Goal: Transaction & Acquisition: Purchase product/service

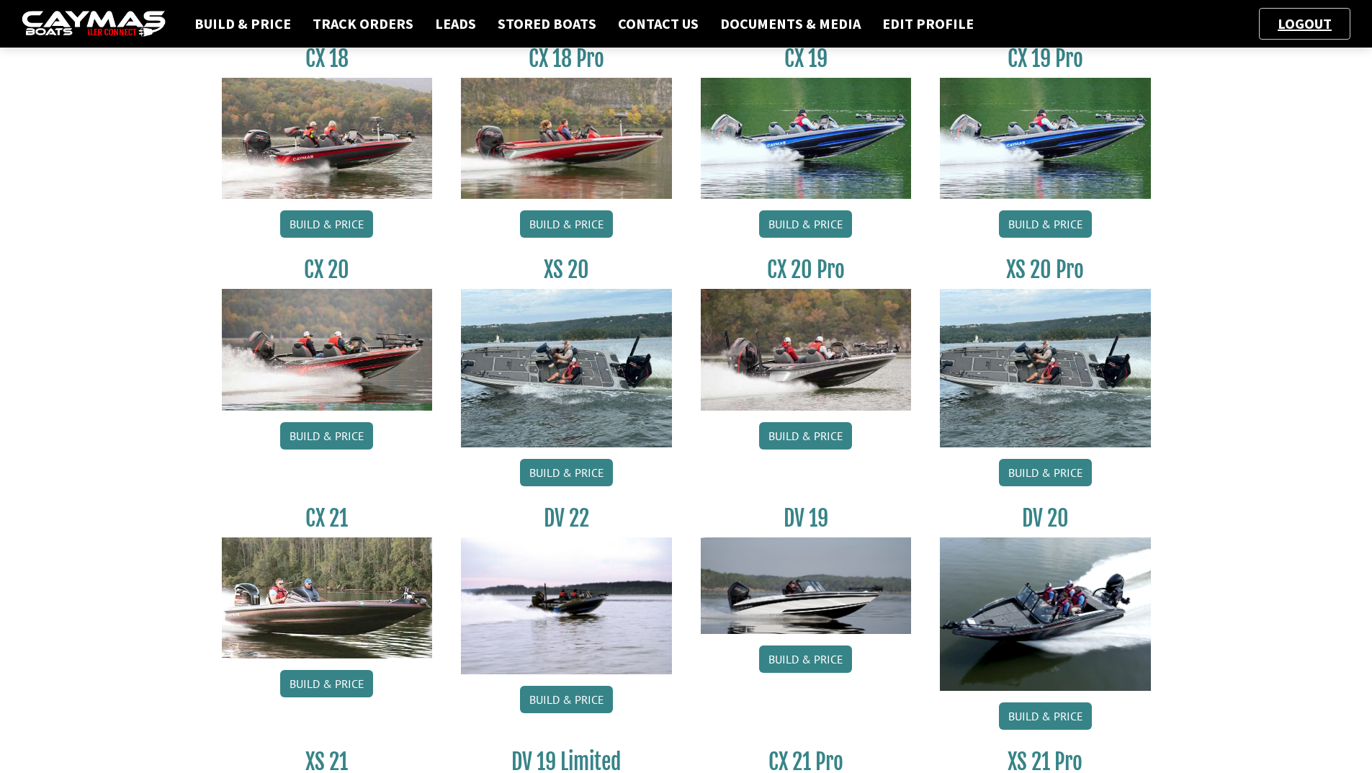
scroll to position [648, 0]
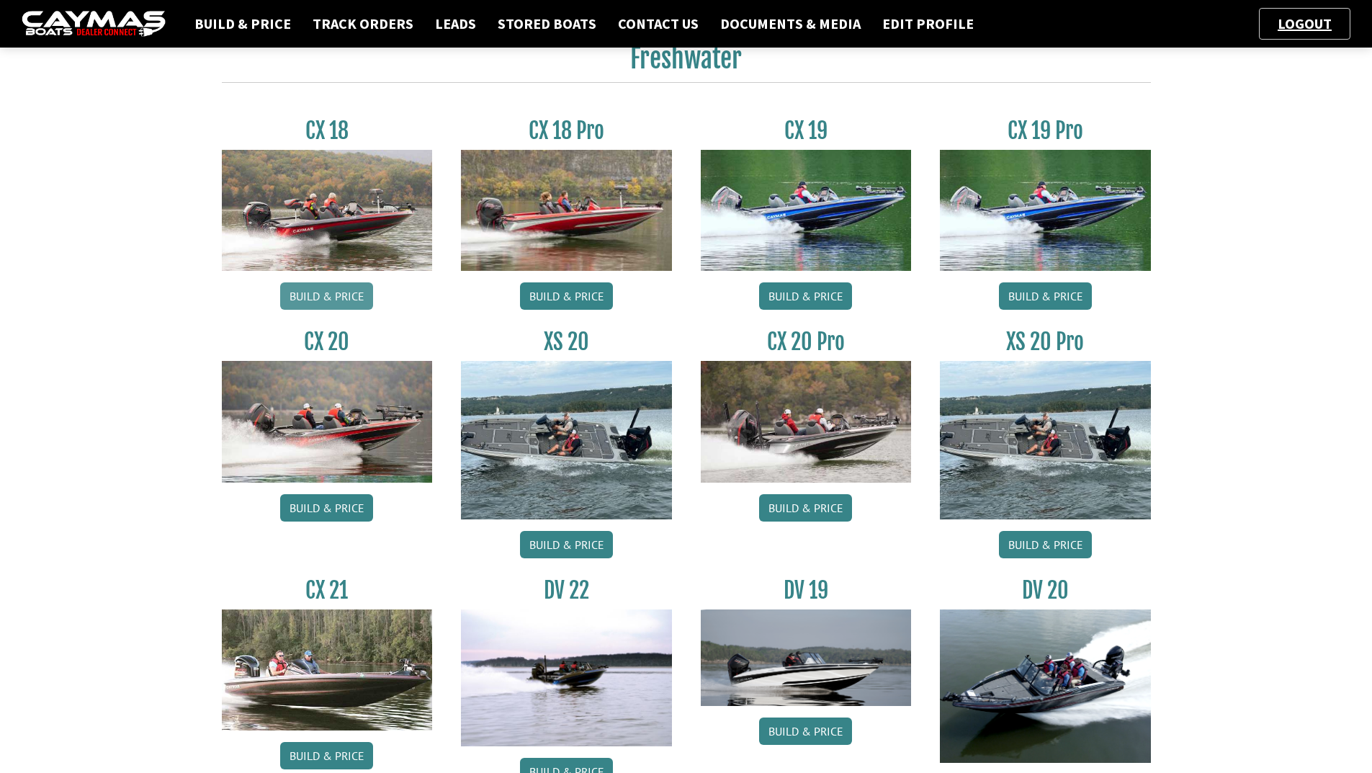
click at [337, 297] on link "Build & Price" at bounding box center [326, 295] width 93 height 27
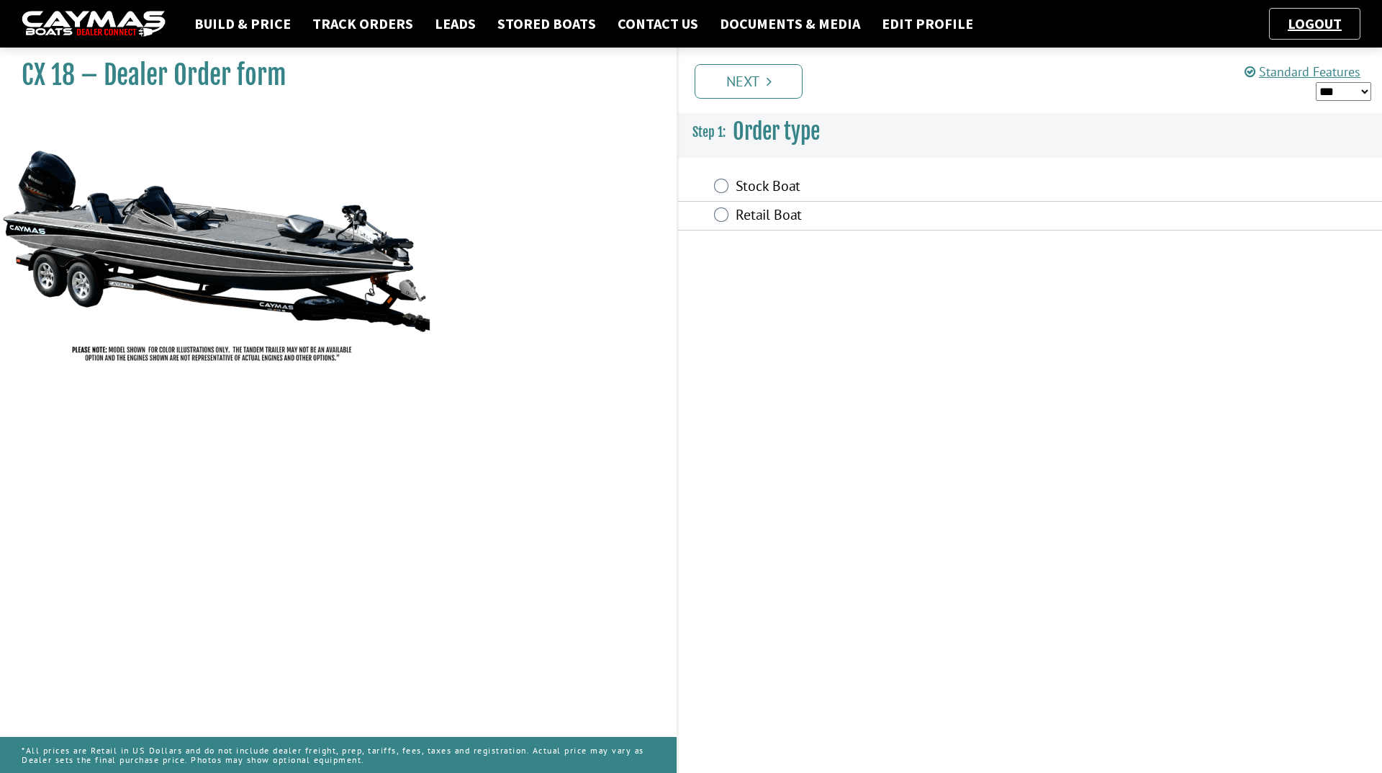
click at [749, 222] on label "Retail Boat" at bounding box center [930, 216] width 388 height 21
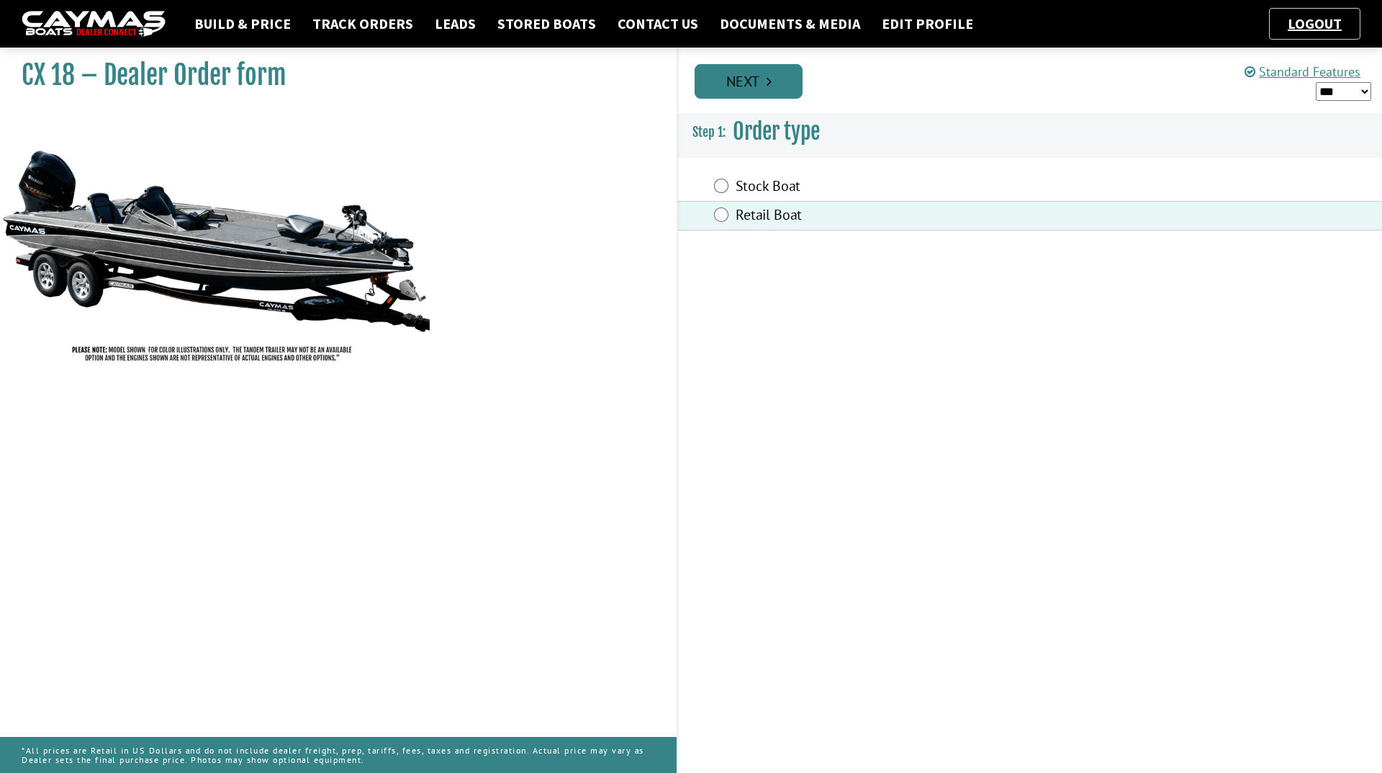
click at [747, 89] on link "Next" at bounding box center [749, 81] width 108 height 35
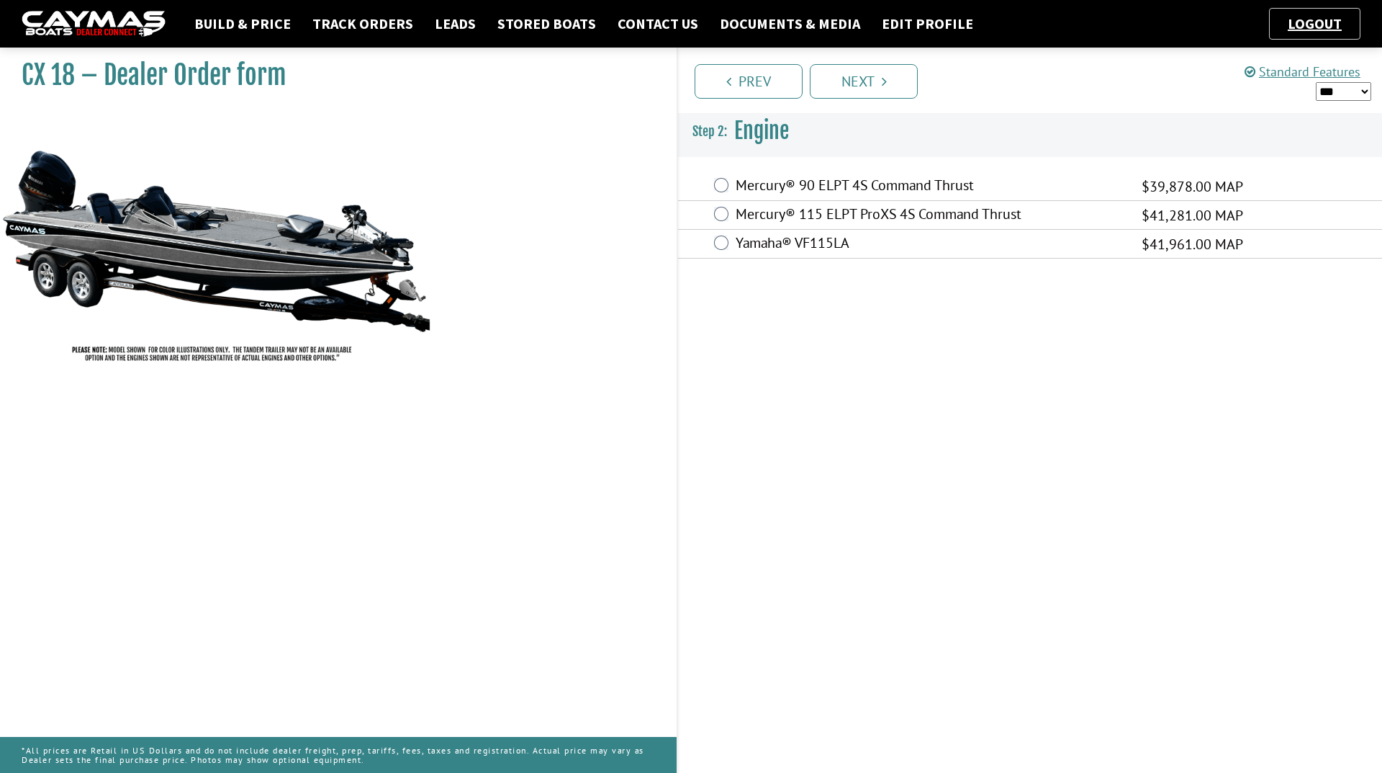
click at [860, 217] on label "Mercury® 115 ELPT ProXS 4S Command Thrust" at bounding box center [930, 215] width 388 height 21
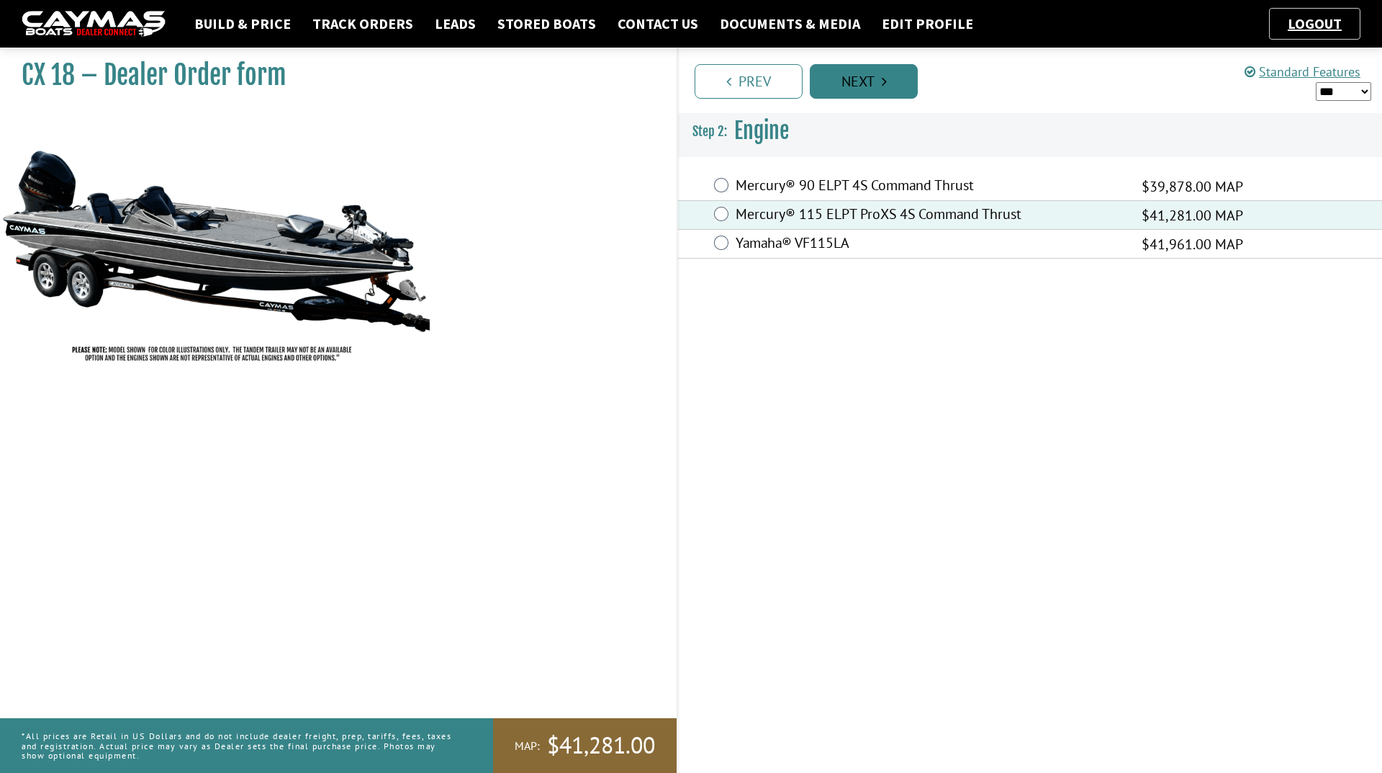
click at [853, 84] on link "Next" at bounding box center [864, 81] width 108 height 35
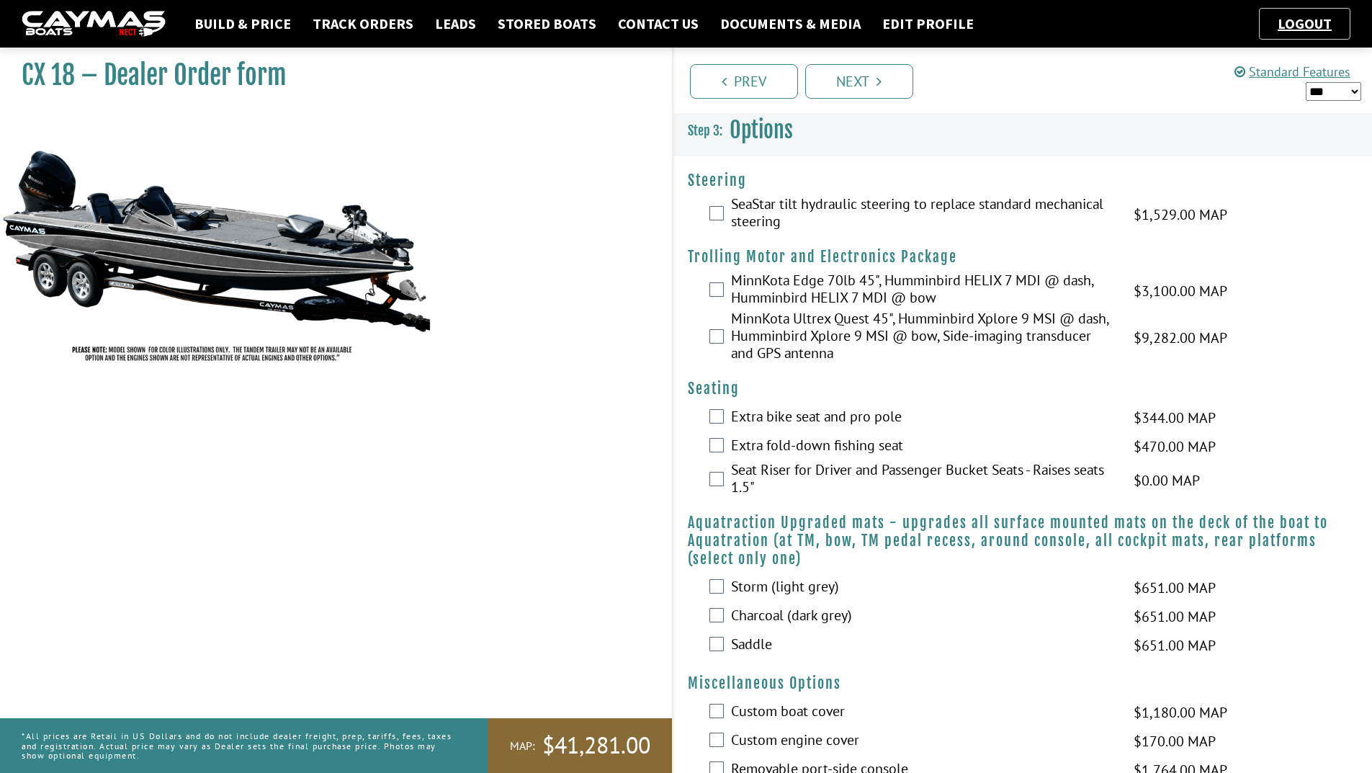
click at [867, 200] on label "SeaStar tilt hydraulic steering to replace standard mechanical steering" at bounding box center [923, 214] width 384 height 38
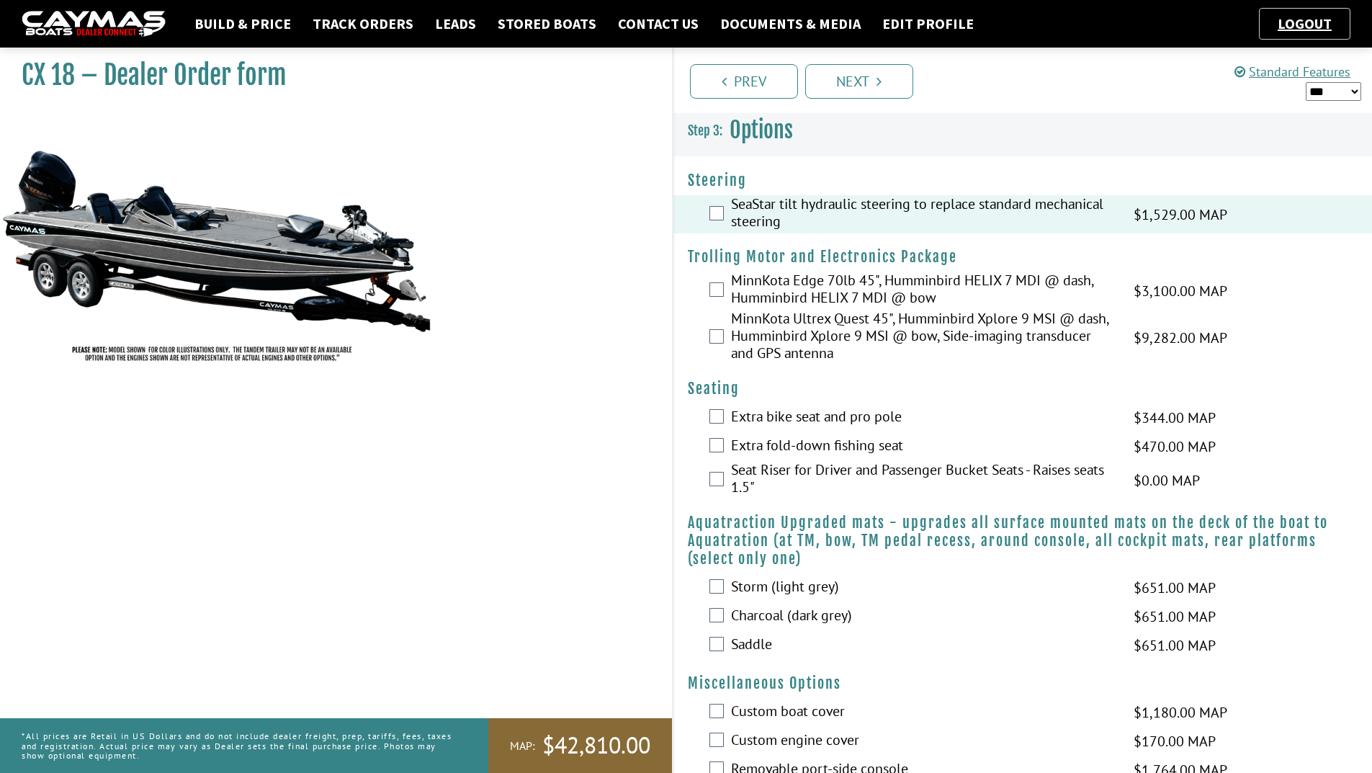
click at [857, 328] on label "MinnKota Ultrex Quest 45", Humminbird Xplore 9 MSI @ dash, Humminbird Xplore 9 …" at bounding box center [923, 337] width 384 height 55
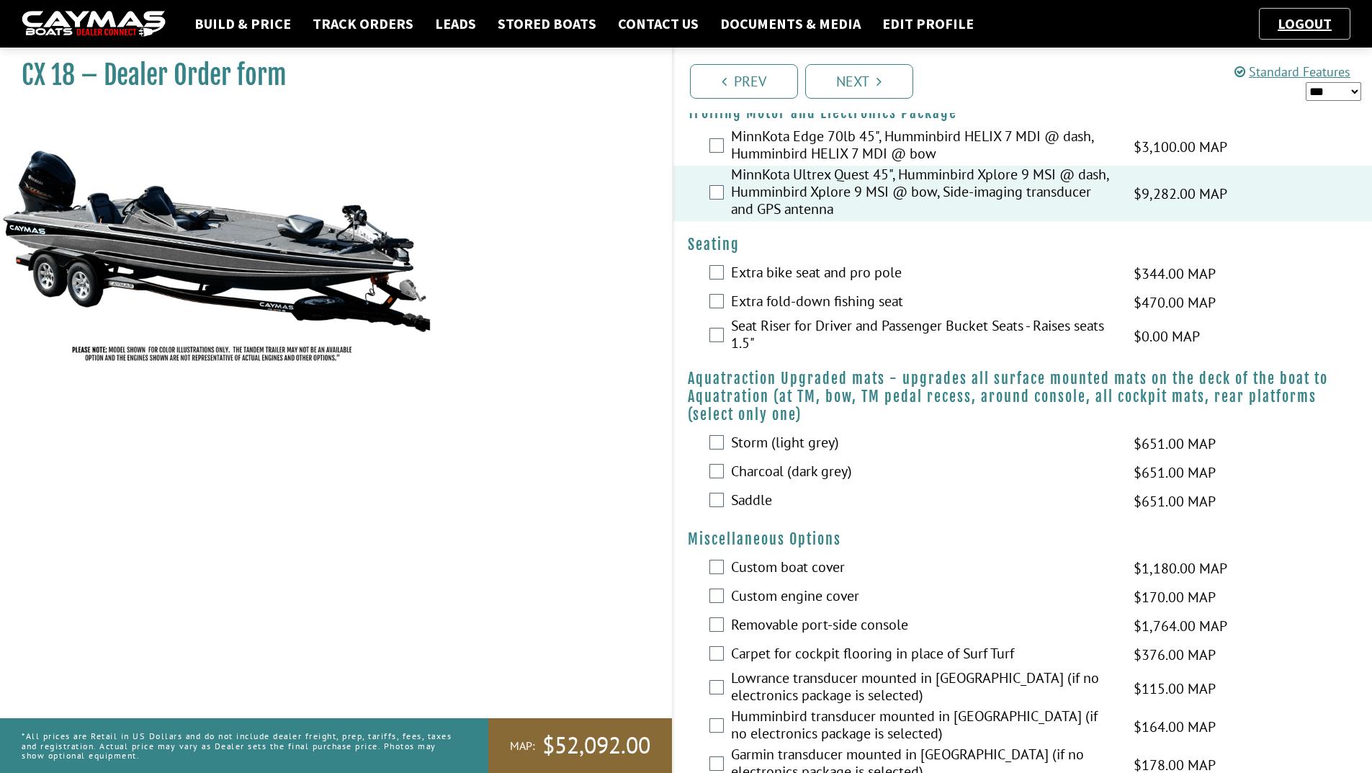
scroll to position [216, 0]
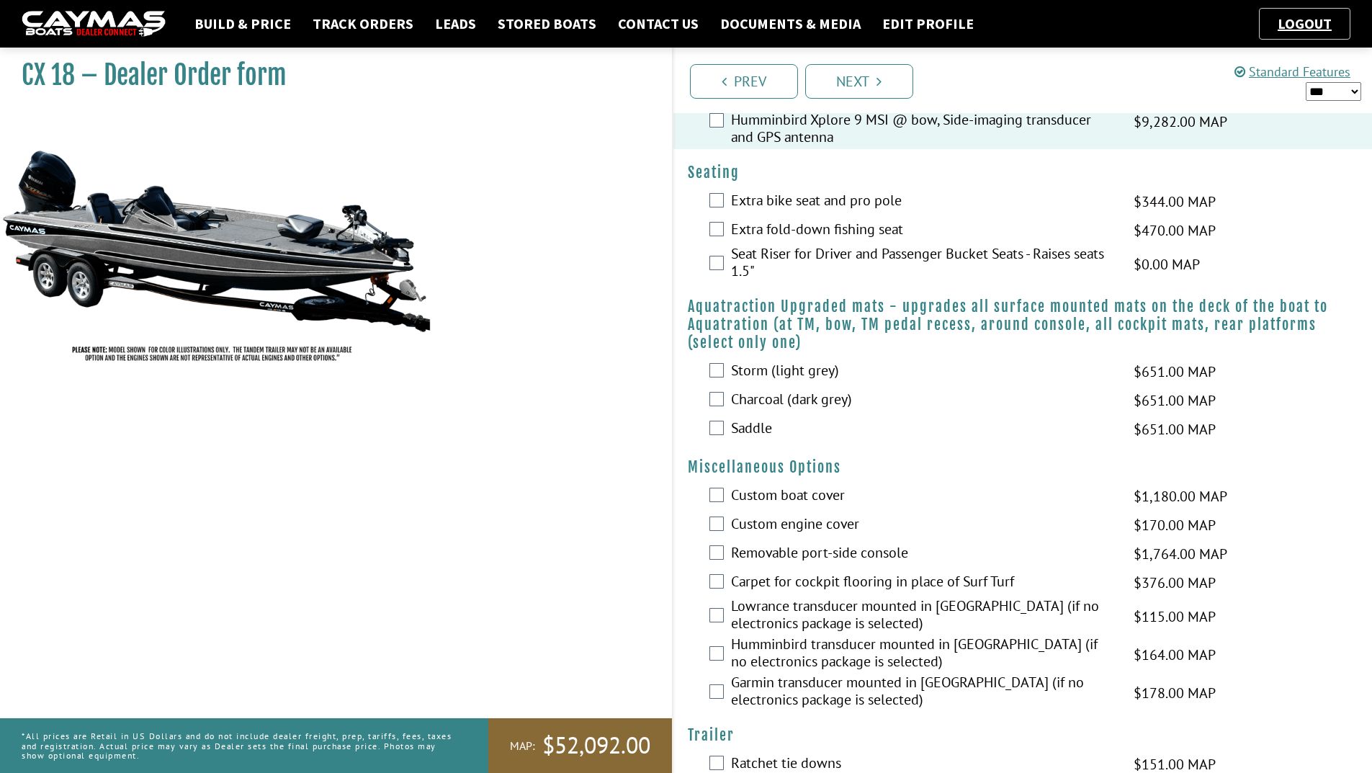
click at [832, 490] on label "Custom boat cover" at bounding box center [923, 496] width 384 height 21
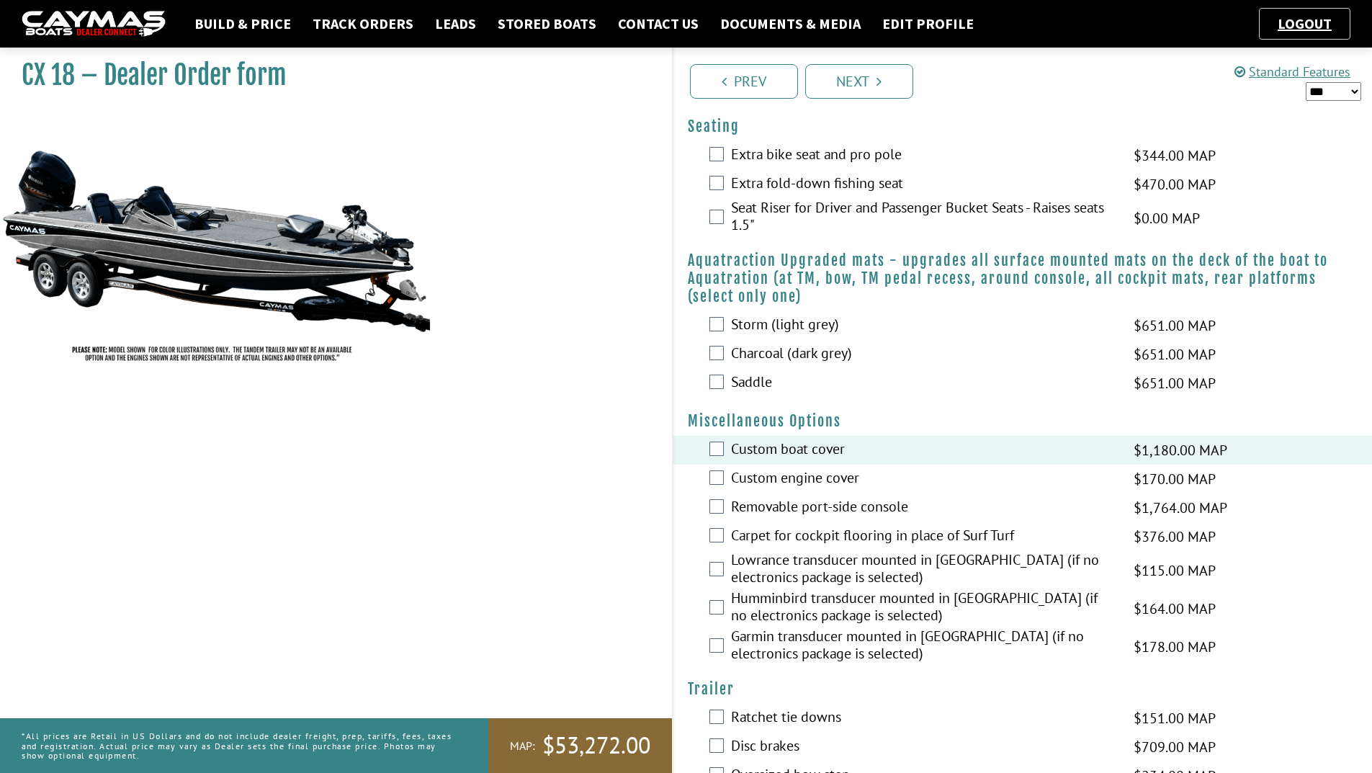
scroll to position [288, 0]
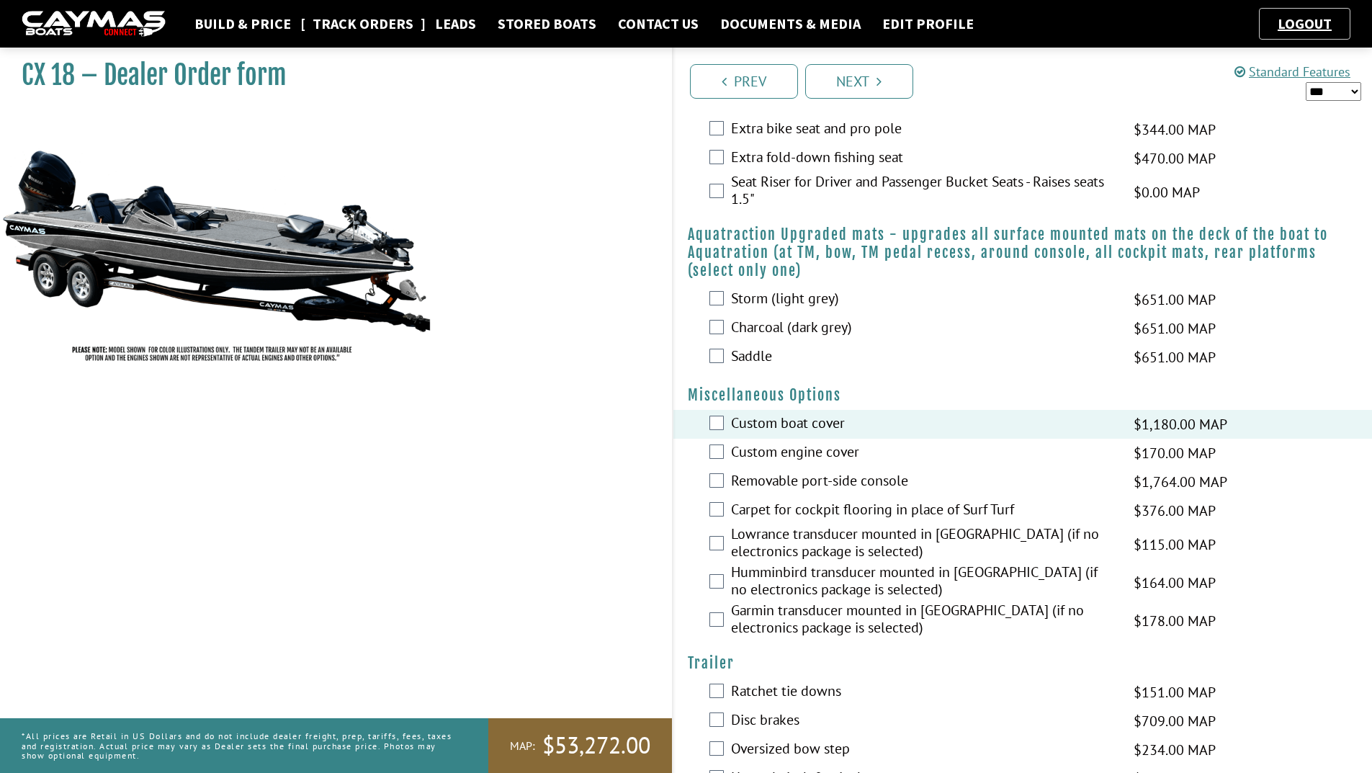
click at [354, 27] on link "Track Orders" at bounding box center [362, 23] width 115 height 19
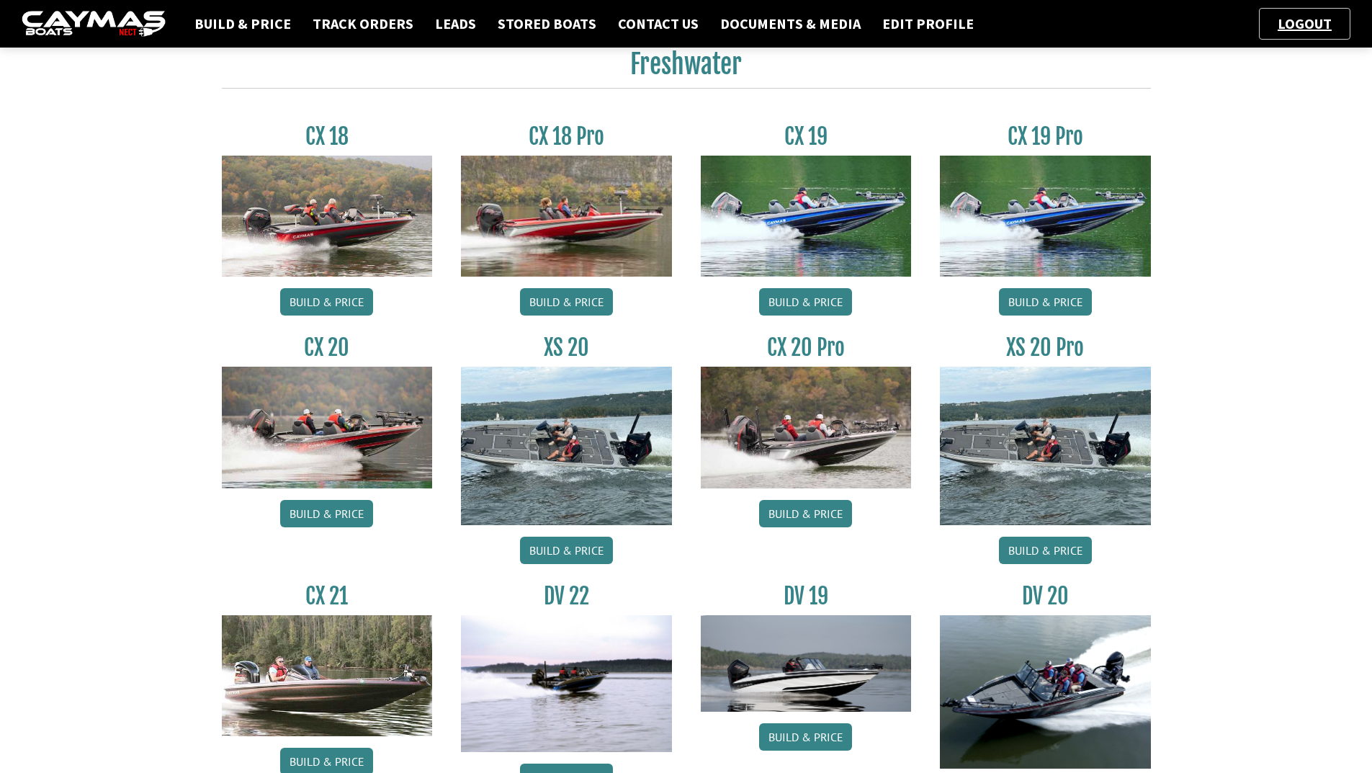
scroll to position [648, 0]
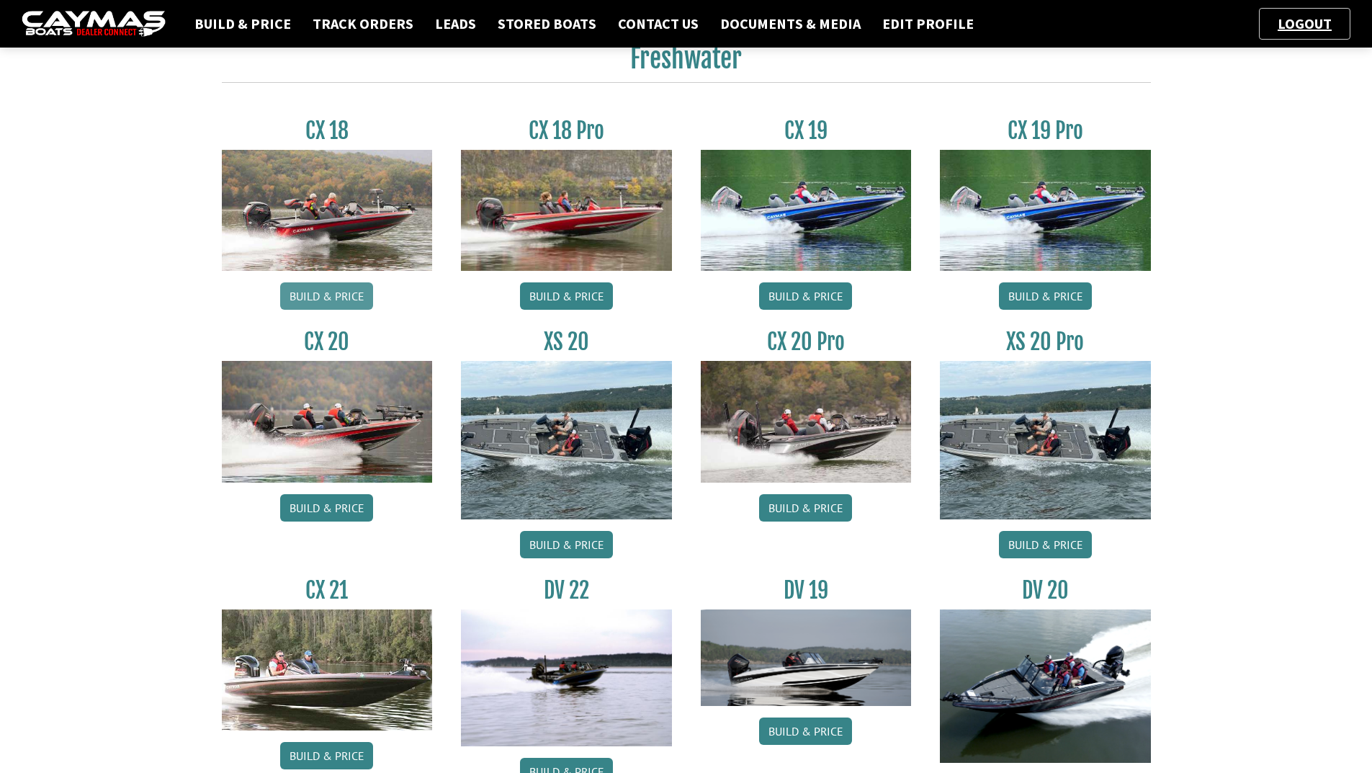
click at [319, 296] on link "Build & Price" at bounding box center [326, 295] width 93 height 27
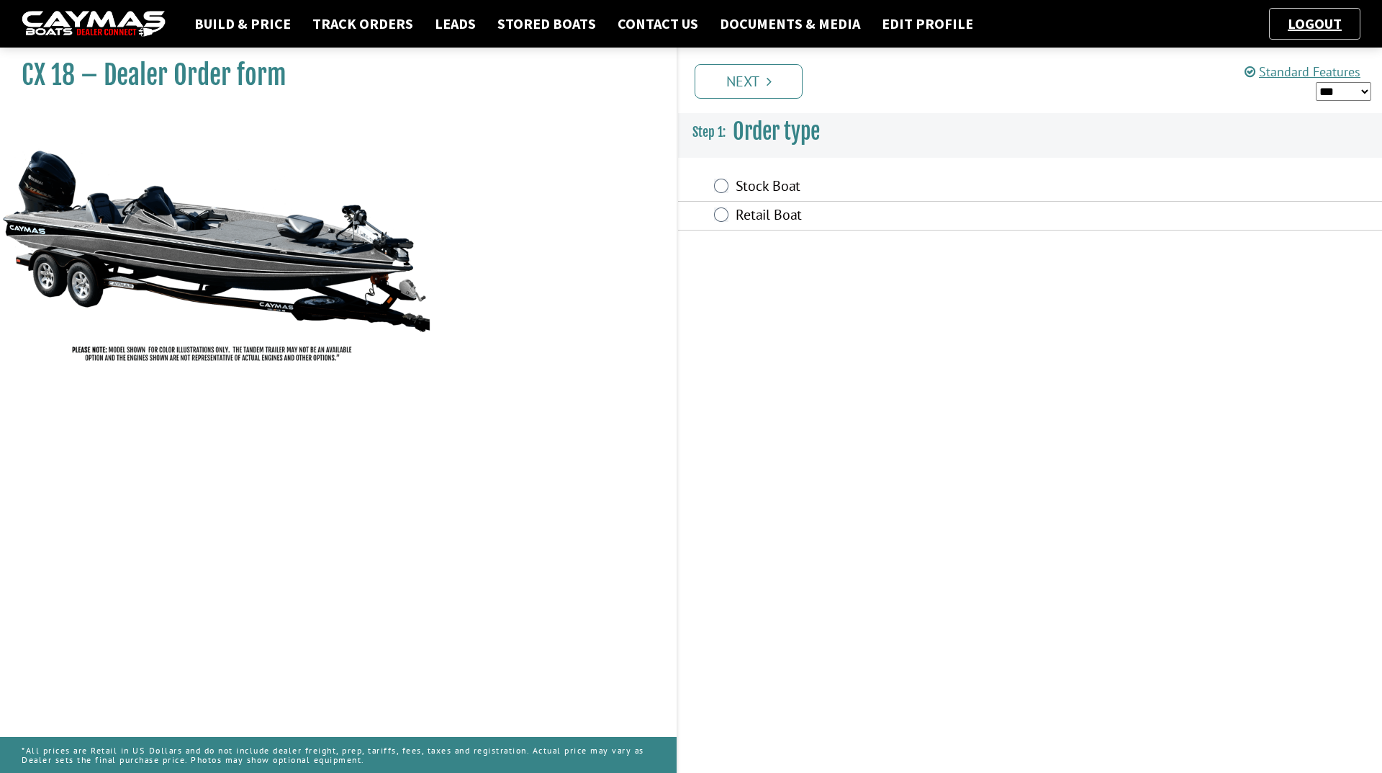
click at [759, 216] on label "Retail Boat" at bounding box center [930, 216] width 388 height 21
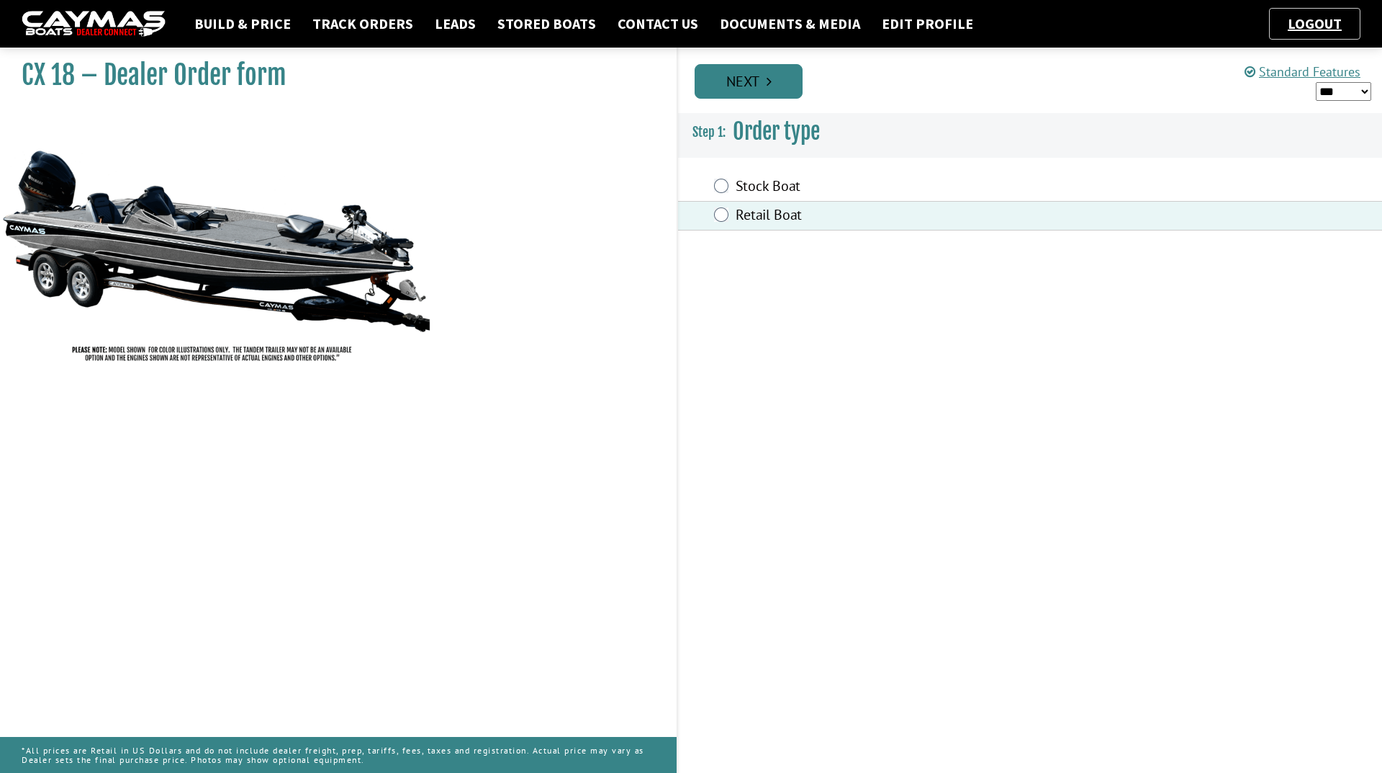
click at [752, 96] on link "Next" at bounding box center [749, 81] width 108 height 35
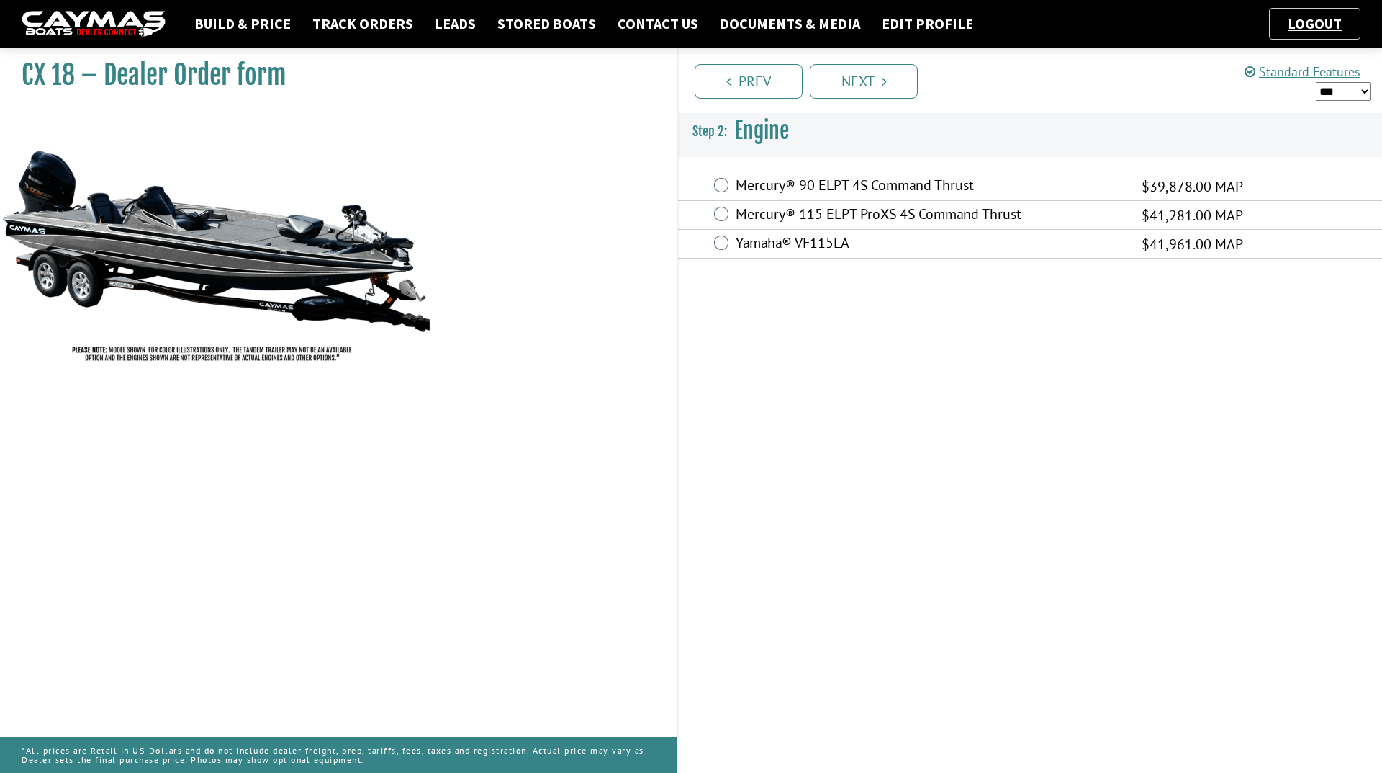
click at [784, 209] on label "Mercury® 115 ELPT ProXS 4S Command Thrust" at bounding box center [930, 215] width 388 height 21
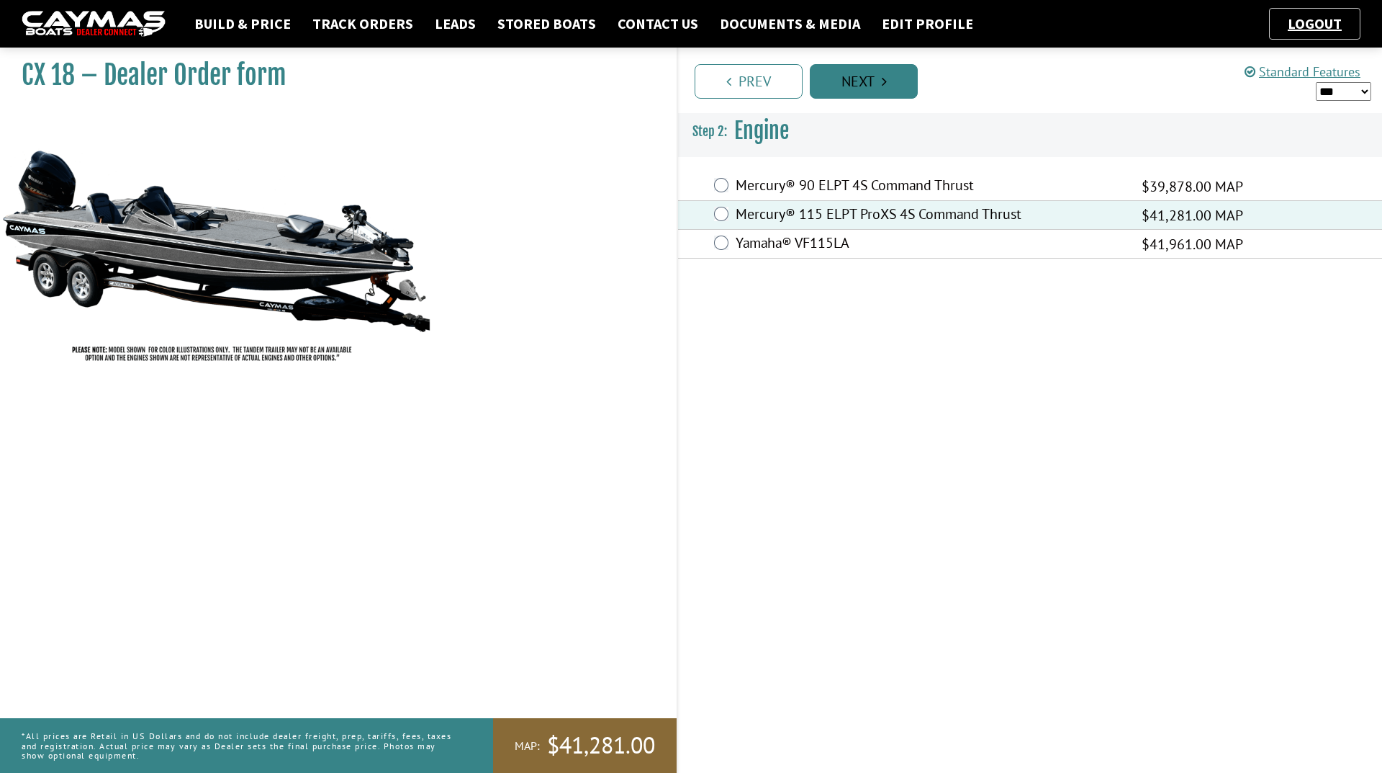
click at [811, 74] on link "Next" at bounding box center [864, 81] width 108 height 35
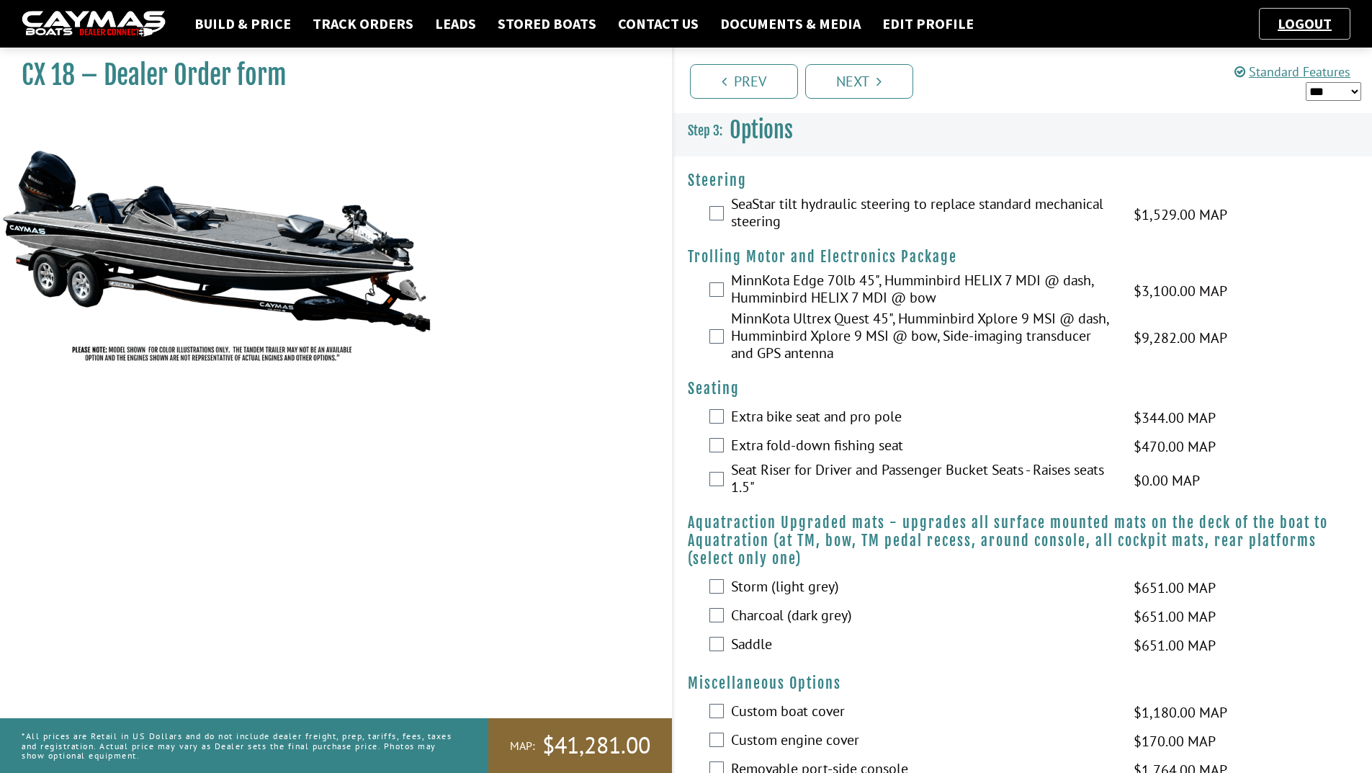
click at [751, 198] on label "SeaStar tilt hydraulic steering to replace standard mechanical steering" at bounding box center [923, 214] width 384 height 38
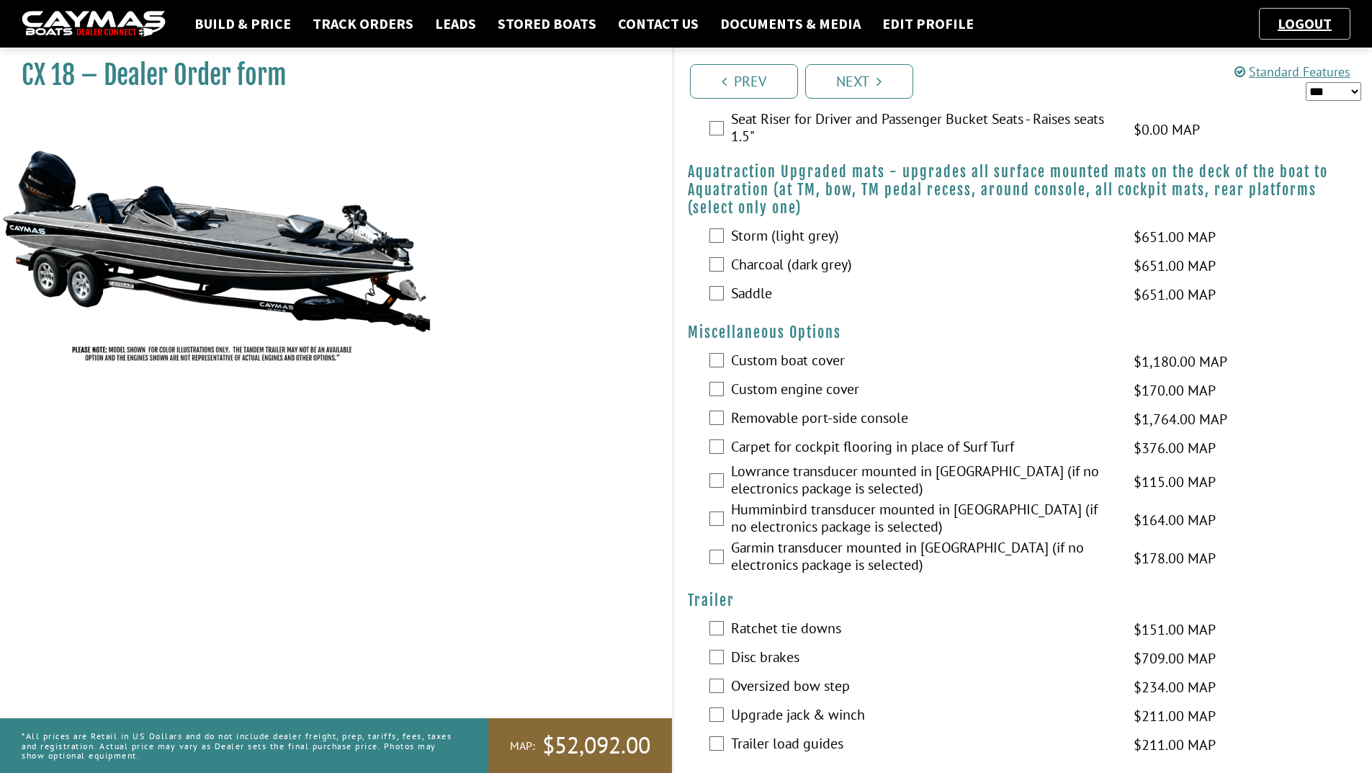
scroll to position [364, 0]
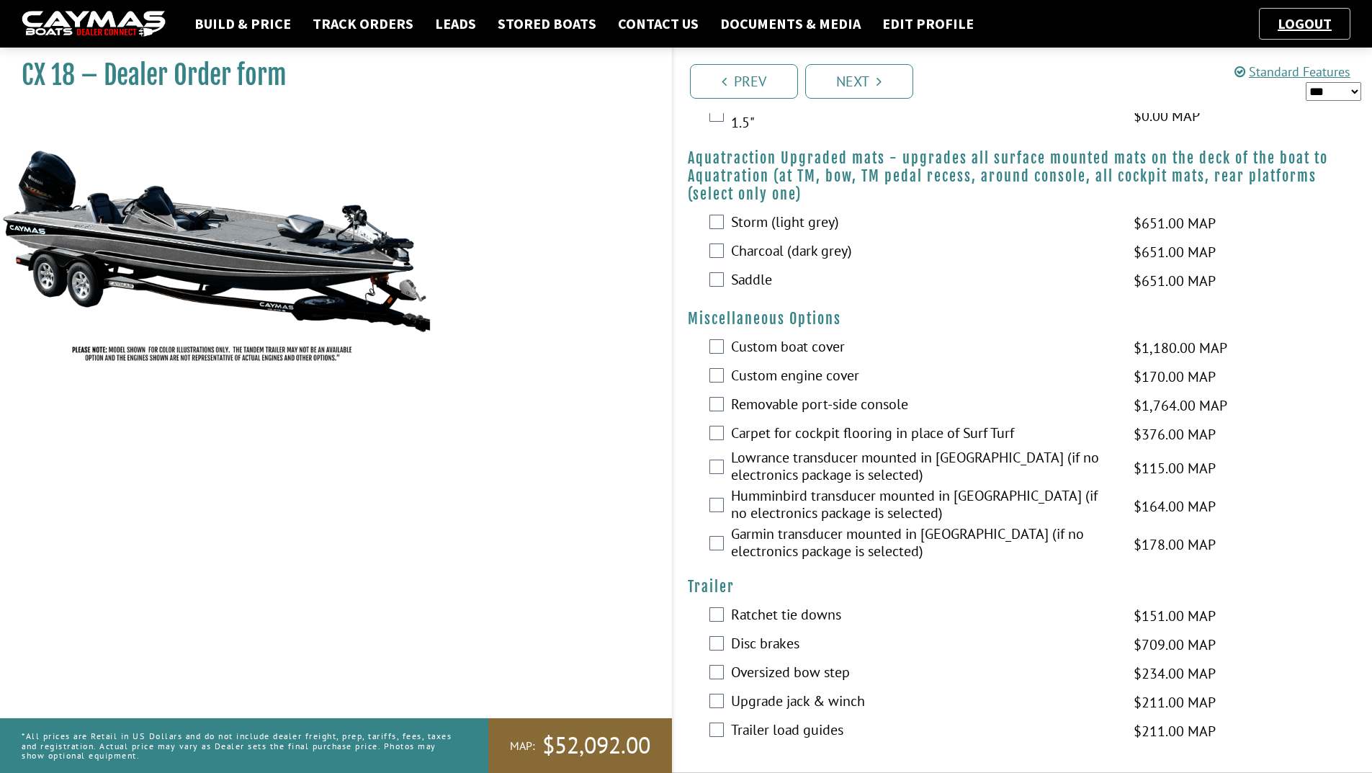
click at [809, 342] on label "Custom boat cover" at bounding box center [923, 348] width 384 height 21
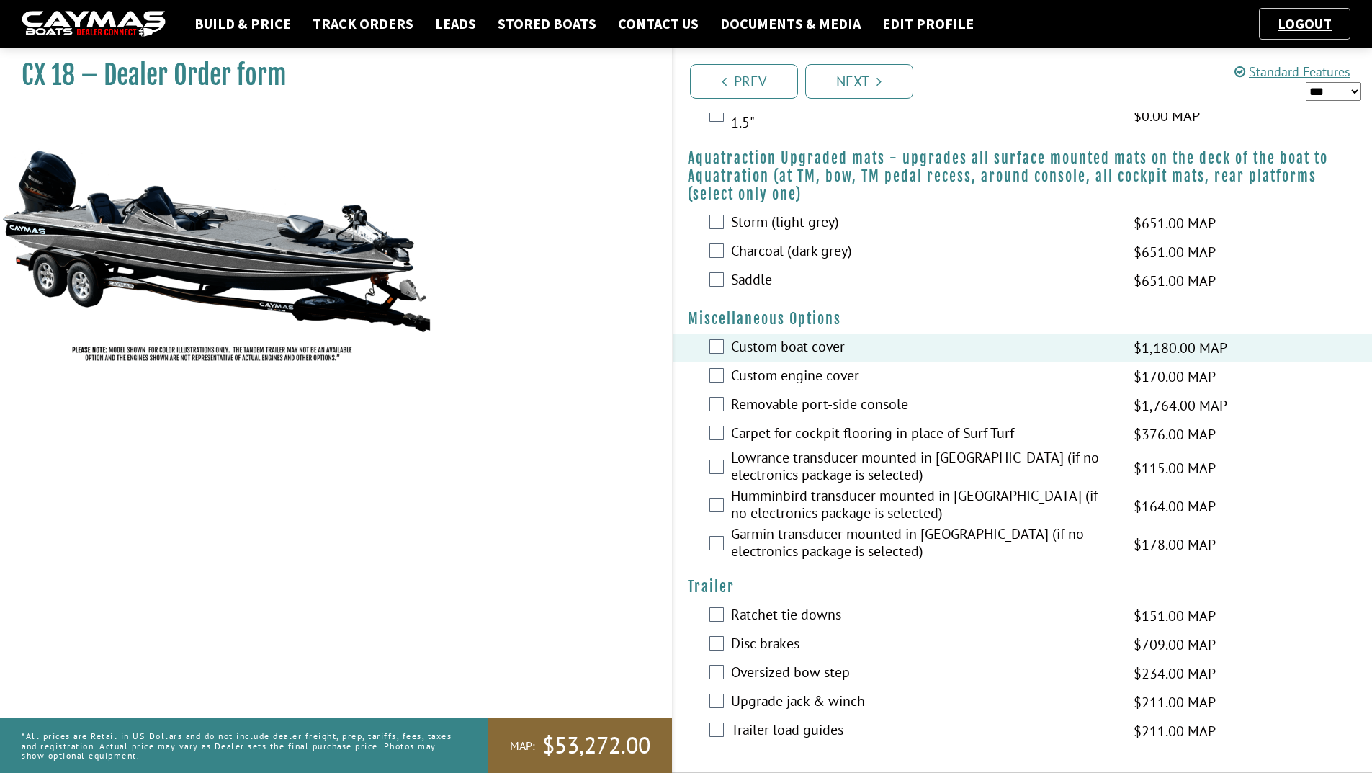
click at [789, 471] on label "Lowrance transducer mounted in hull (if no electronics package is selected)" at bounding box center [923, 468] width 384 height 38
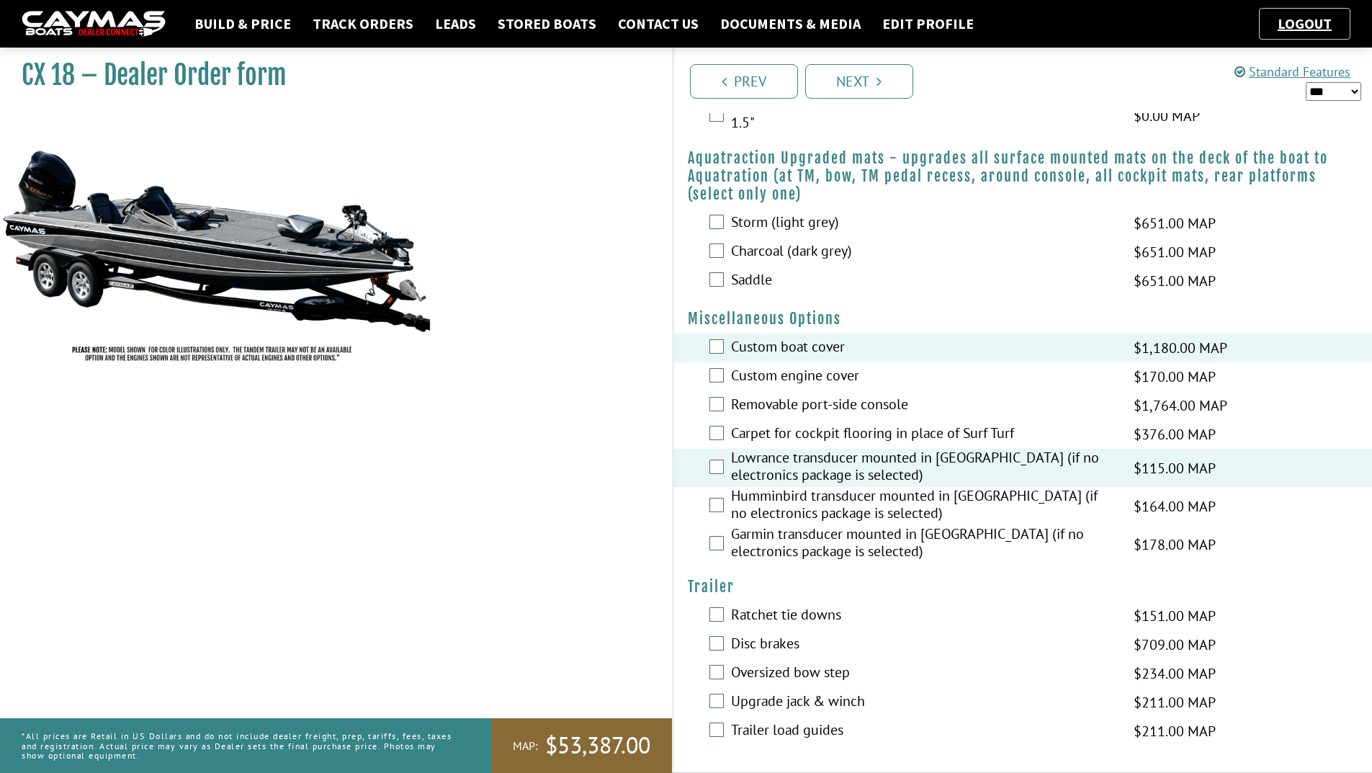
click at [798, 610] on label "Ratchet tie downs" at bounding box center [923, 615] width 384 height 21
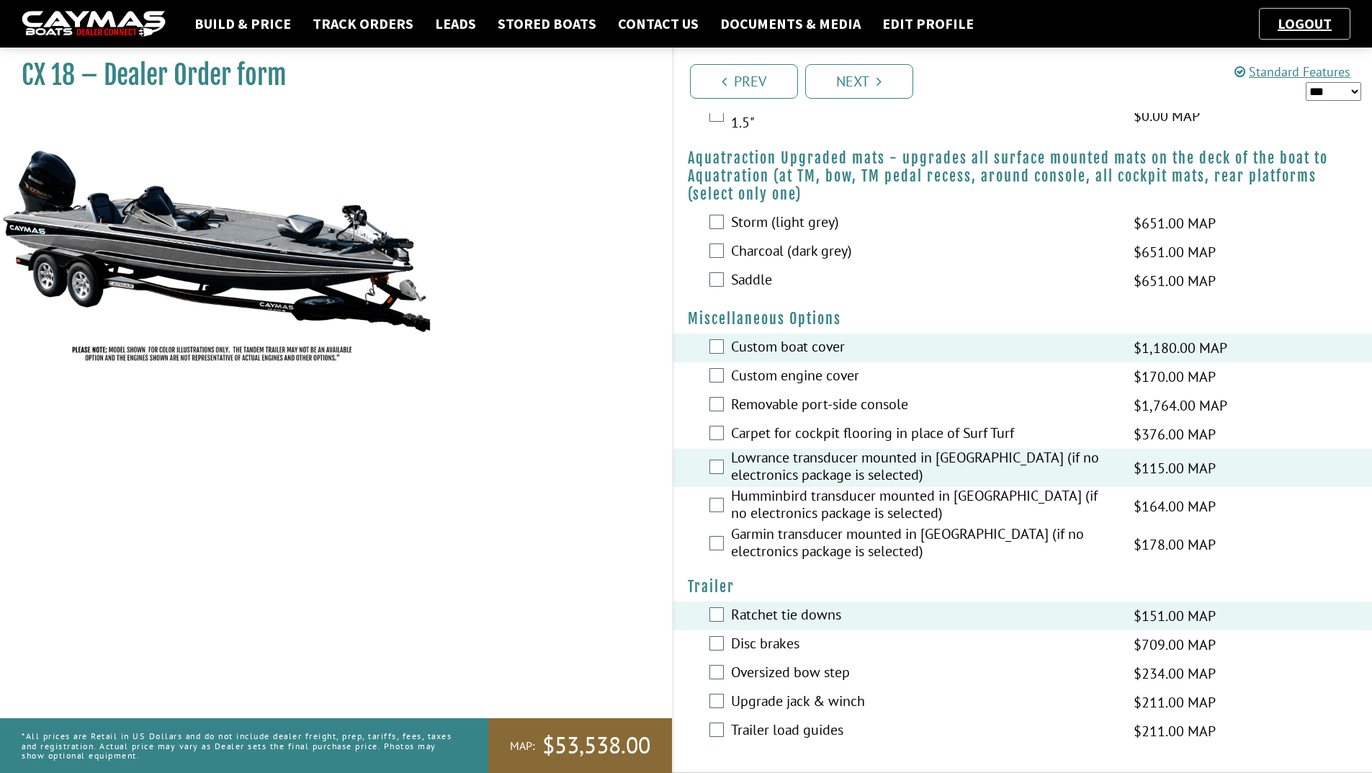
click at [786, 640] on label "Disc brakes" at bounding box center [923, 644] width 384 height 21
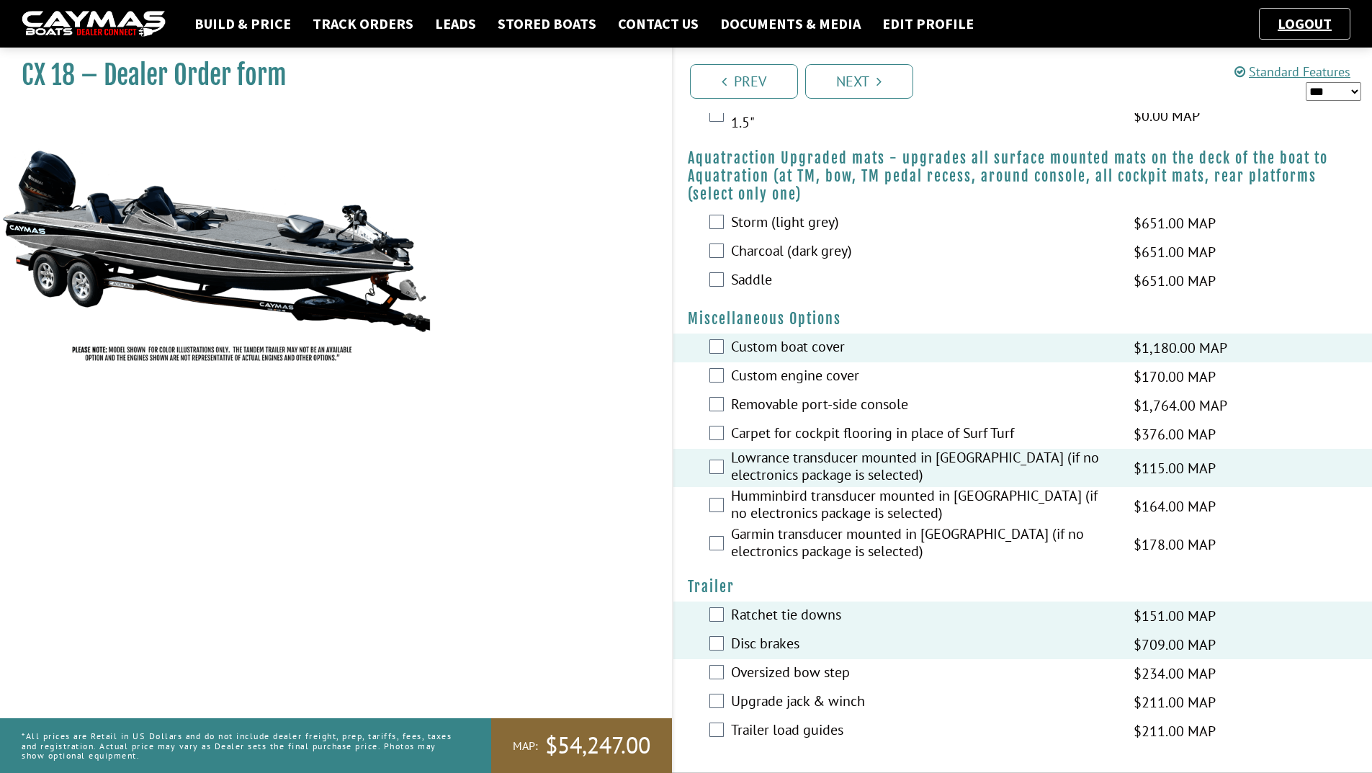
click at [796, 665] on label "Oversized bow step" at bounding box center [923, 673] width 384 height 21
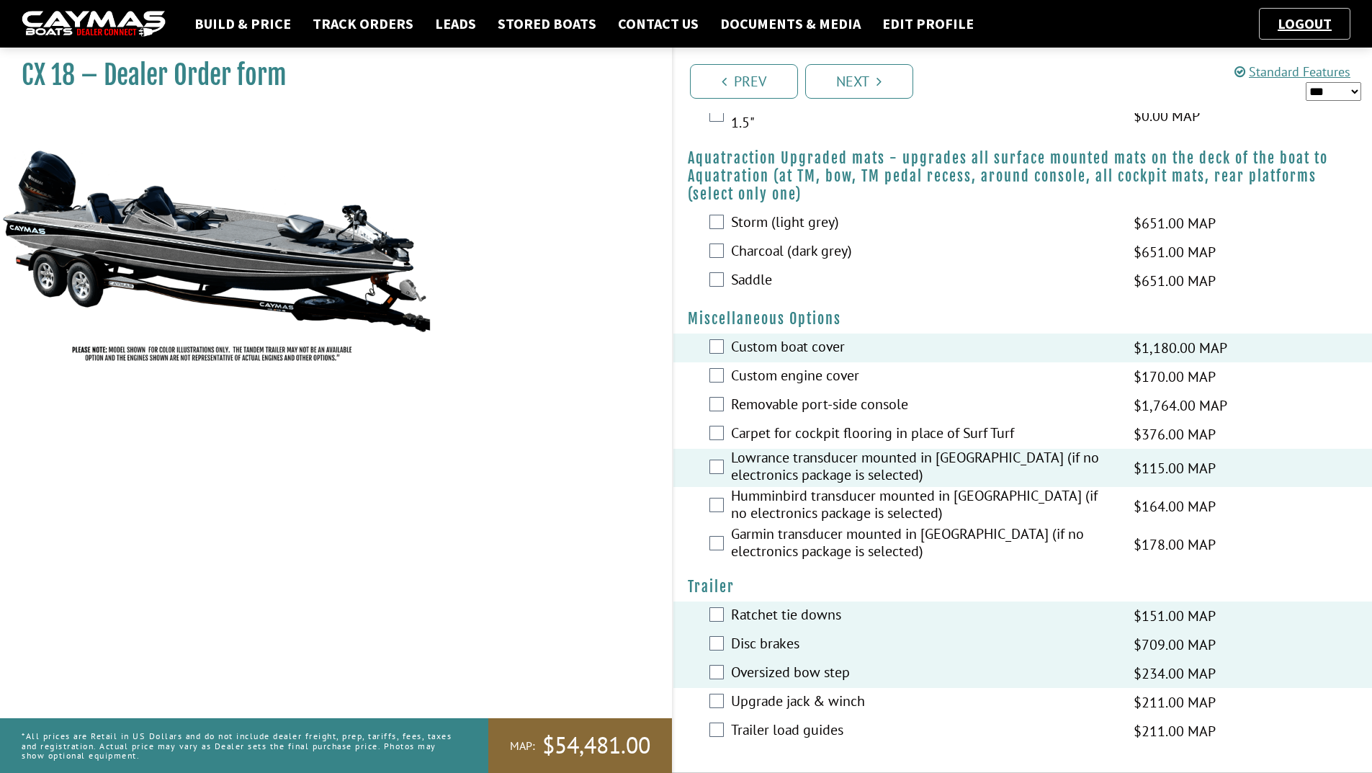
click at [784, 728] on label "Trailer load guides" at bounding box center [923, 731] width 384 height 21
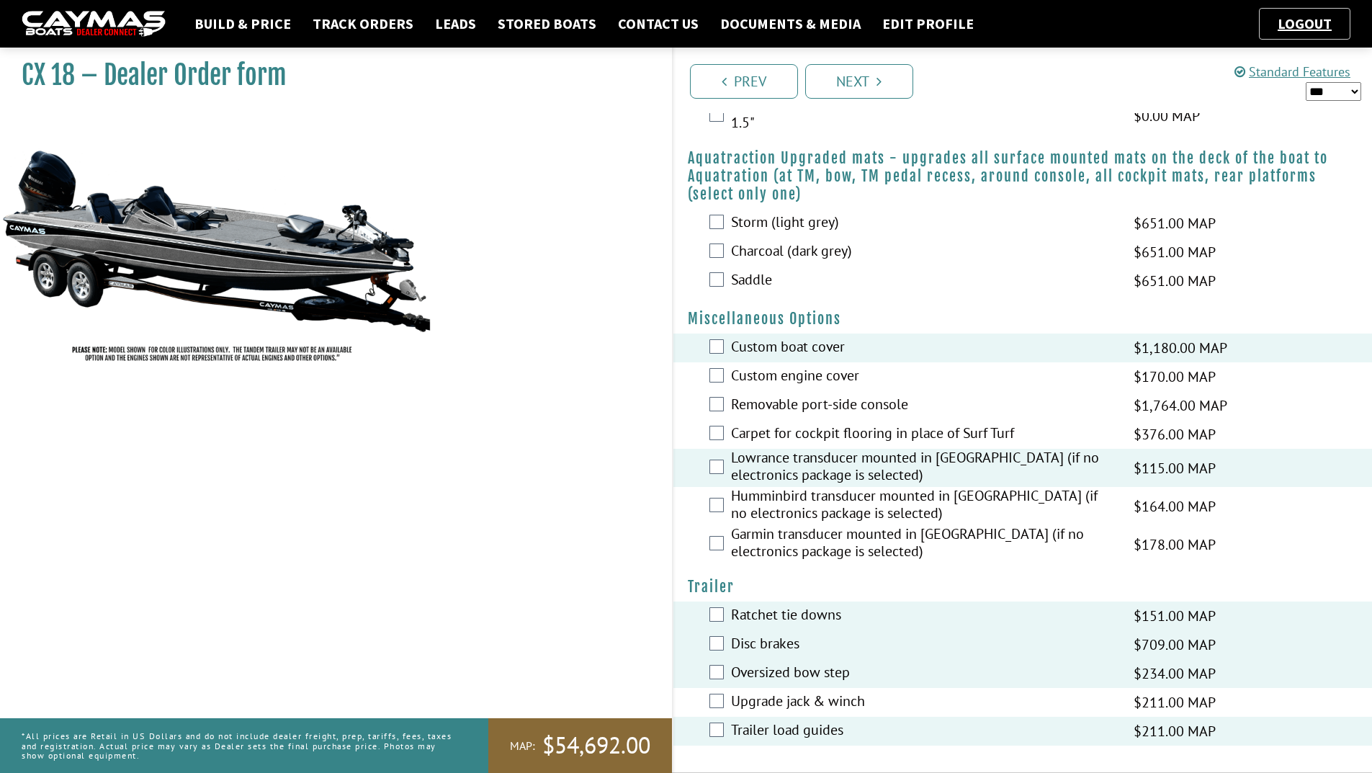
click at [778, 700] on label "Upgrade jack & winch" at bounding box center [923, 702] width 384 height 21
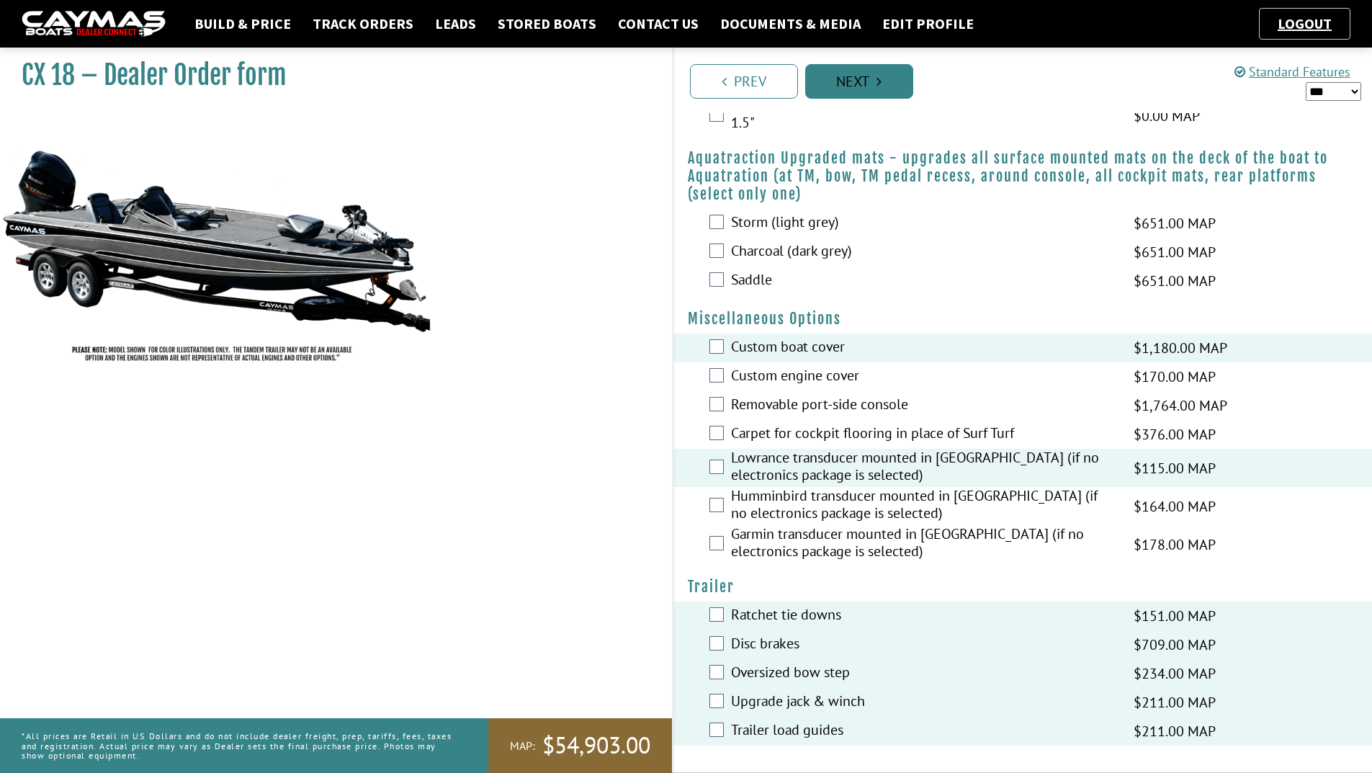
click at [873, 80] on link "Next" at bounding box center [859, 81] width 108 height 35
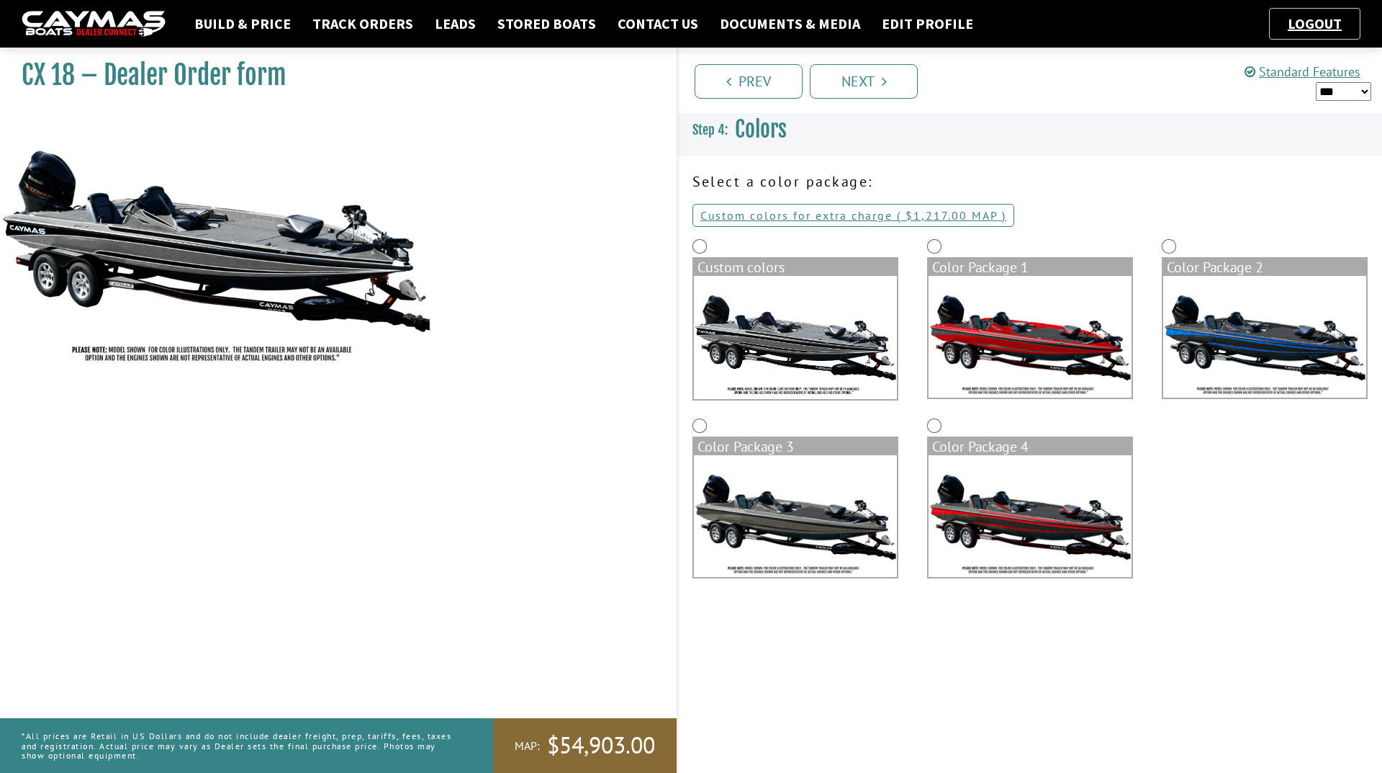
click at [1211, 333] on img at bounding box center [1264, 337] width 203 height 122
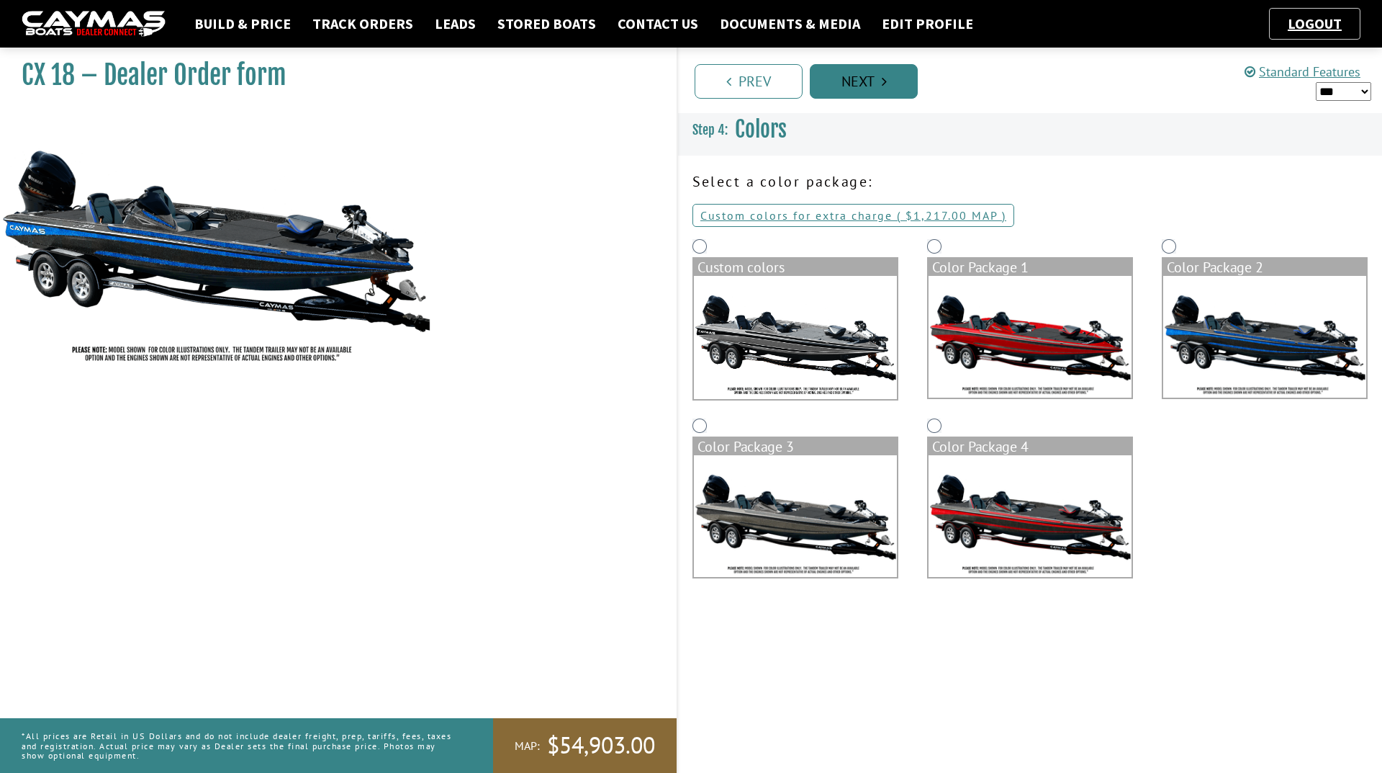
click at [852, 74] on link "Next" at bounding box center [864, 81] width 108 height 35
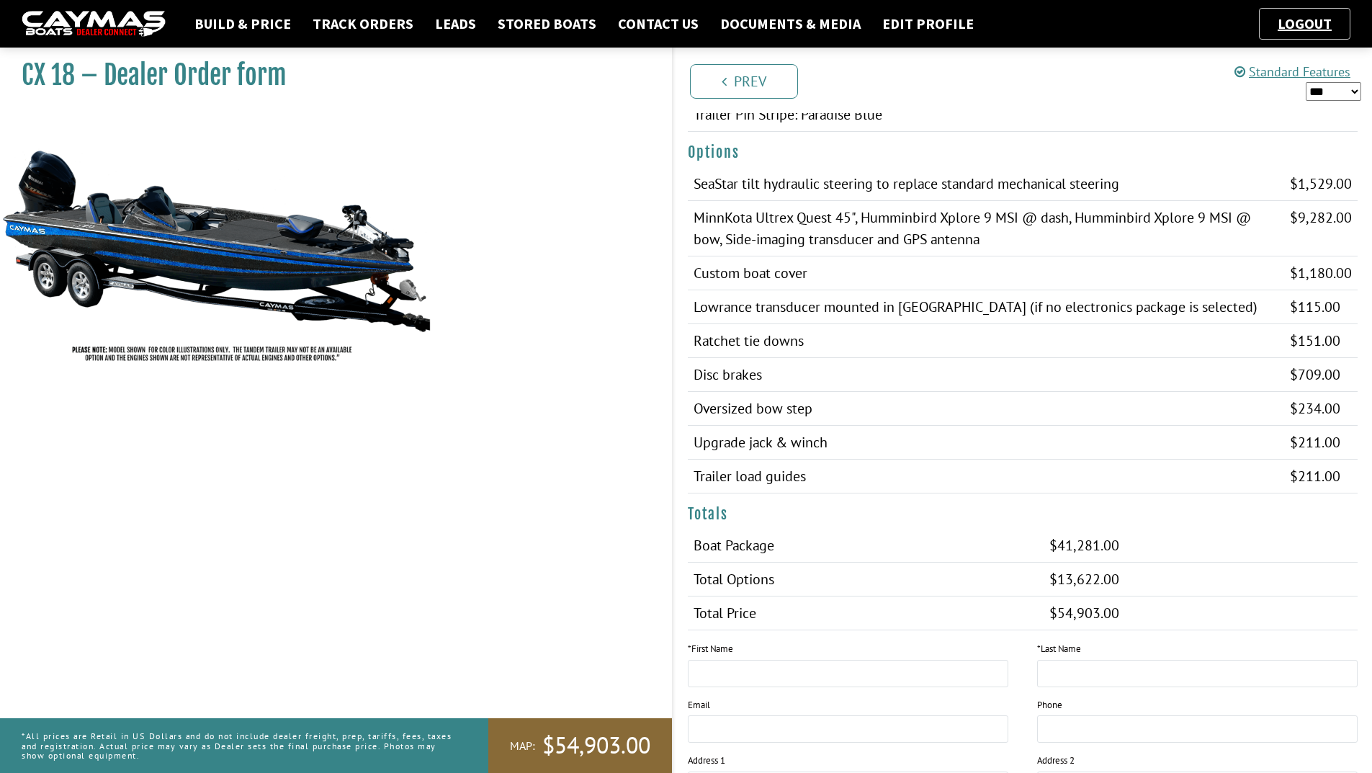
scroll to position [940, 0]
click at [1355, 94] on select "*** ****** ******" at bounding box center [1332, 91] width 55 height 19
click at [1310, 94] on select "*** ****** ******" at bounding box center [1332, 91] width 55 height 19
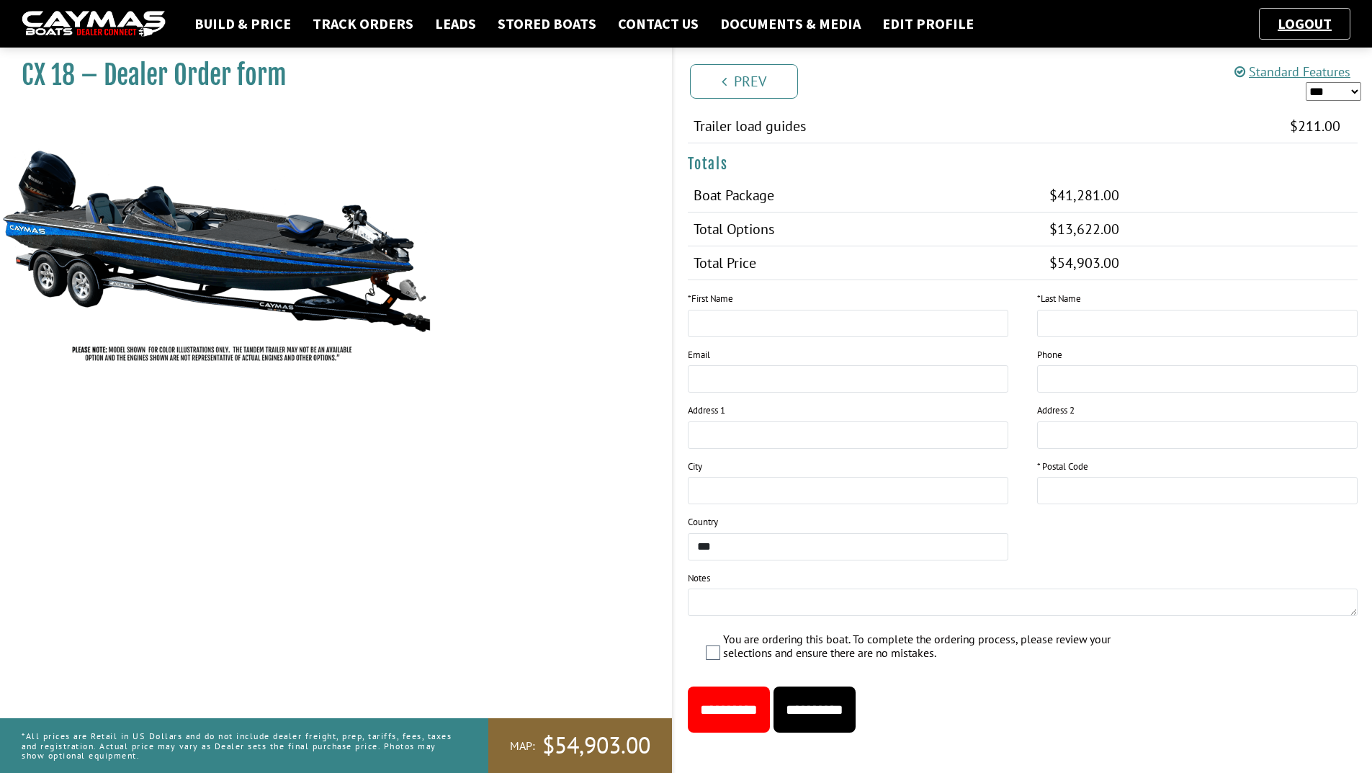
scroll to position [1300, 0]
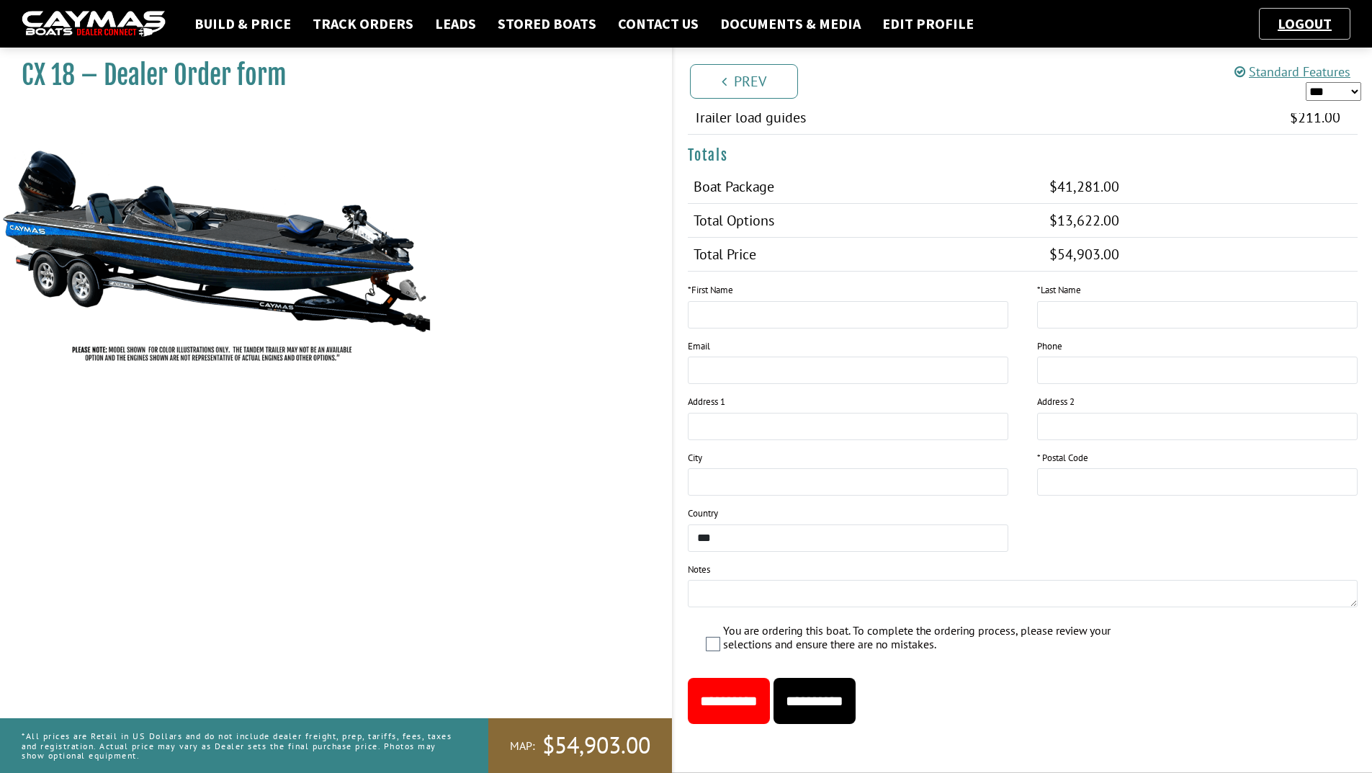
click at [833, 695] on input "**********" at bounding box center [814, 700] width 82 height 46
click at [1090, 489] on input "This field is required." at bounding box center [1197, 481] width 320 height 27
type input "*****"
click at [1173, 315] on input "This field is required." at bounding box center [1197, 314] width 320 height 27
type input "*****"
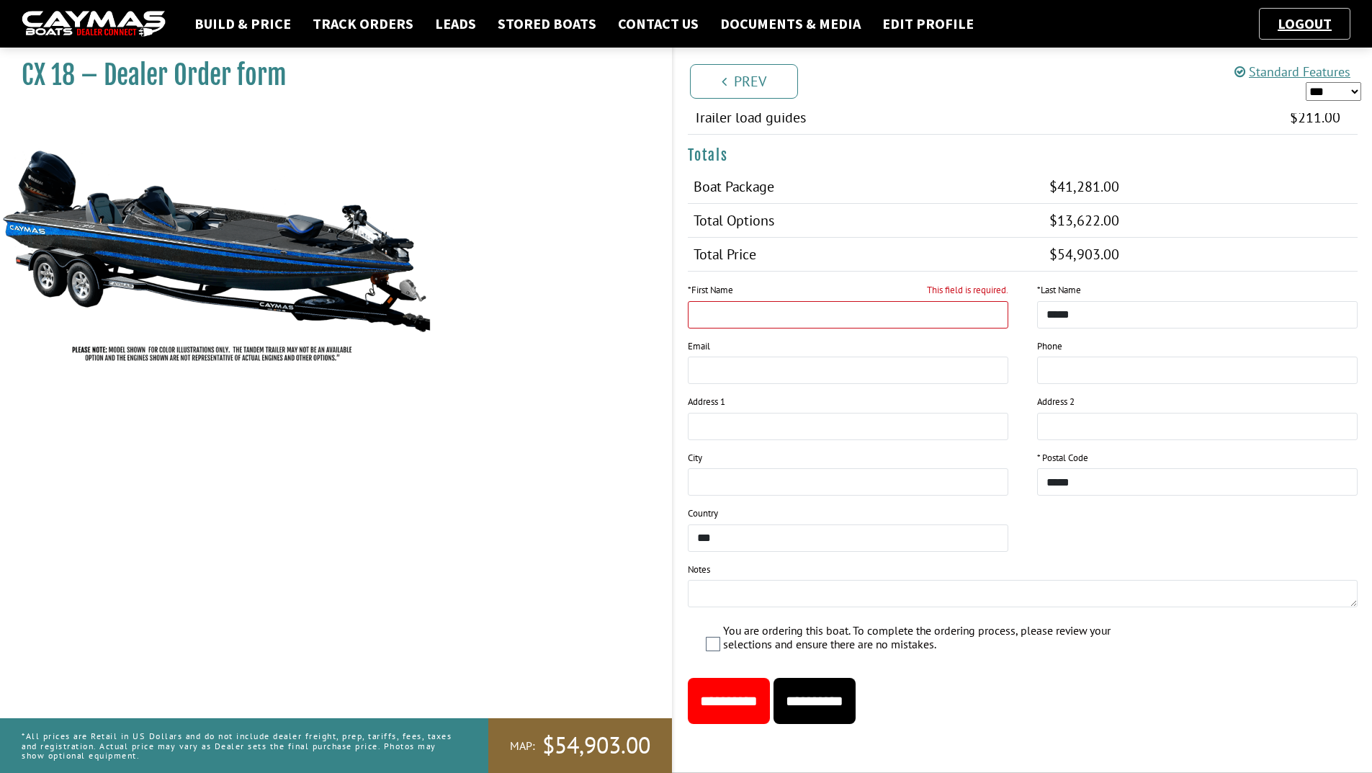
click at [920, 310] on input "This field is required." at bounding box center [848, 314] width 320 height 27
type input "**********"
click at [849, 699] on input "**********" at bounding box center [814, 700] width 82 height 46
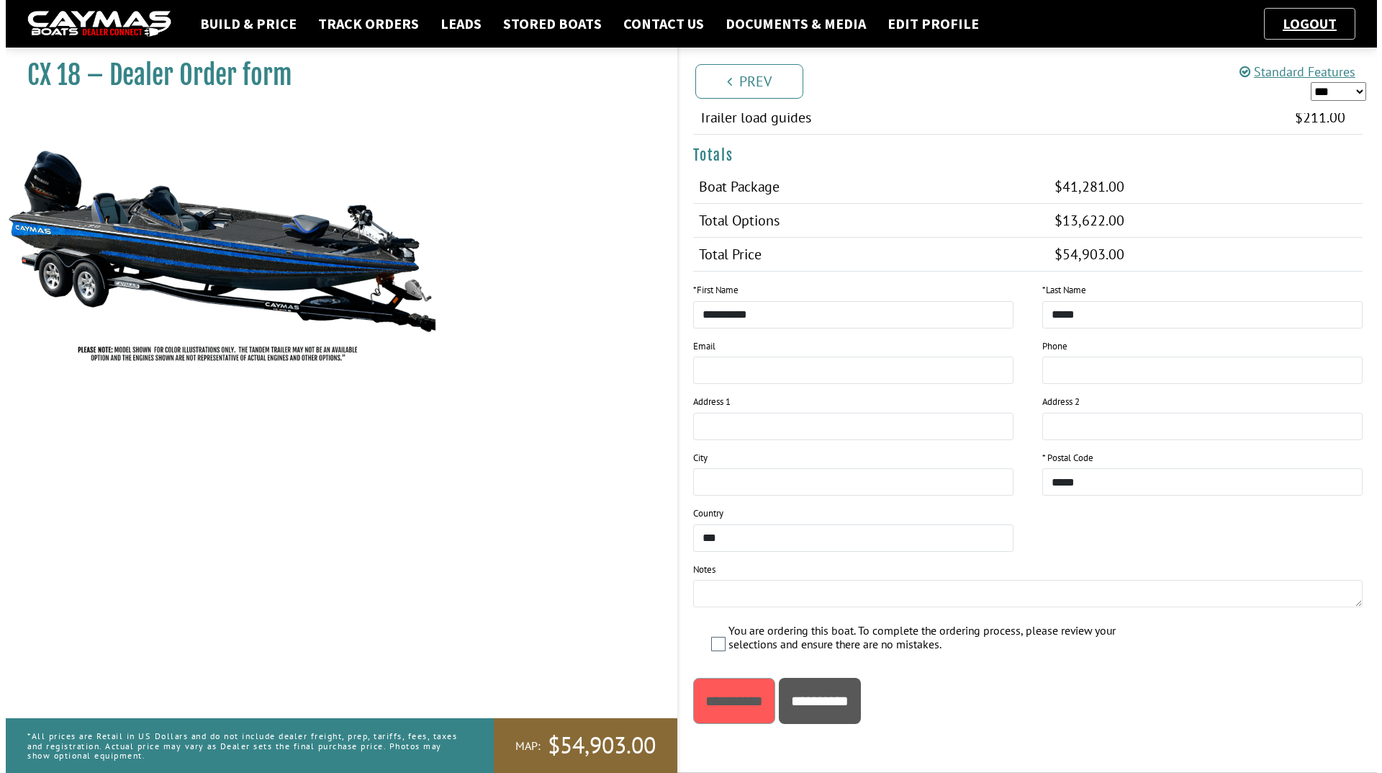
scroll to position [0, 0]
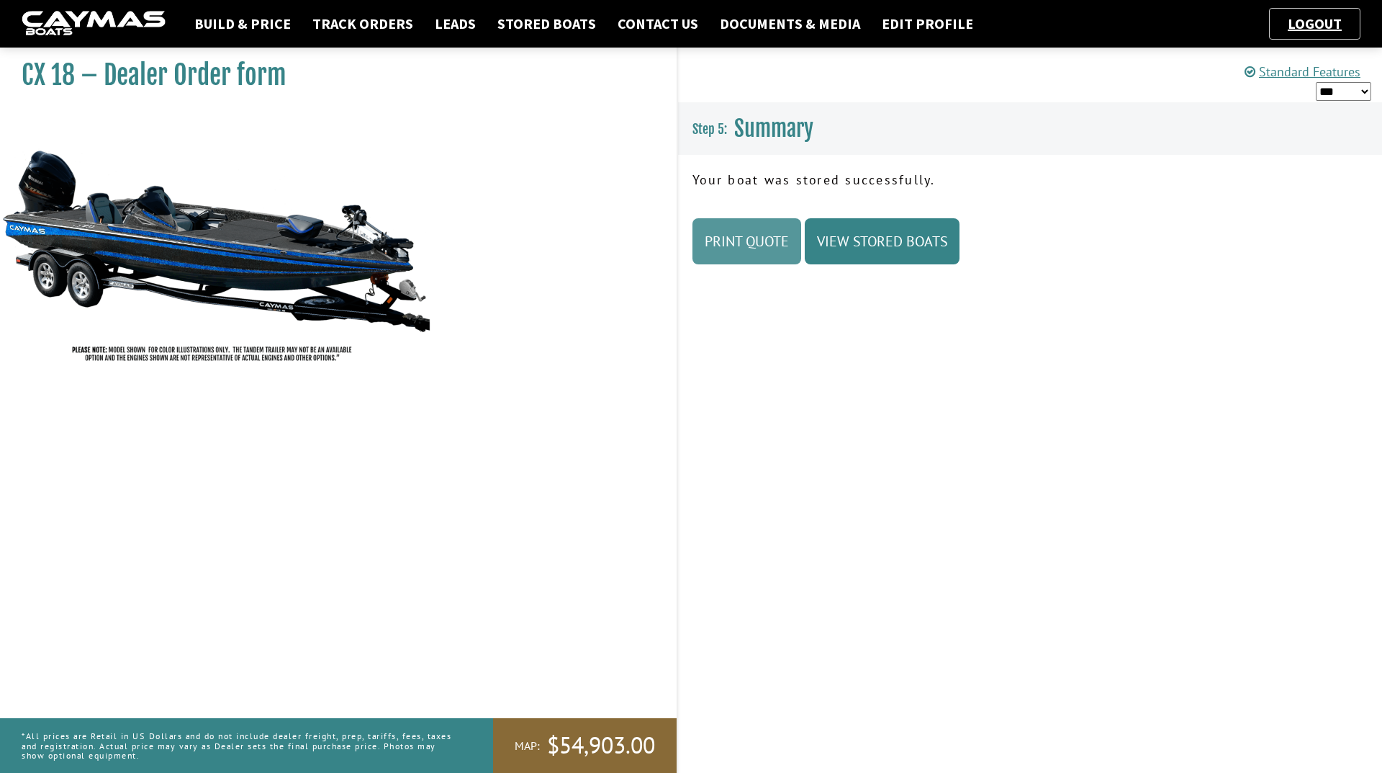
click at [737, 256] on link "Print Quote" at bounding box center [747, 241] width 109 height 46
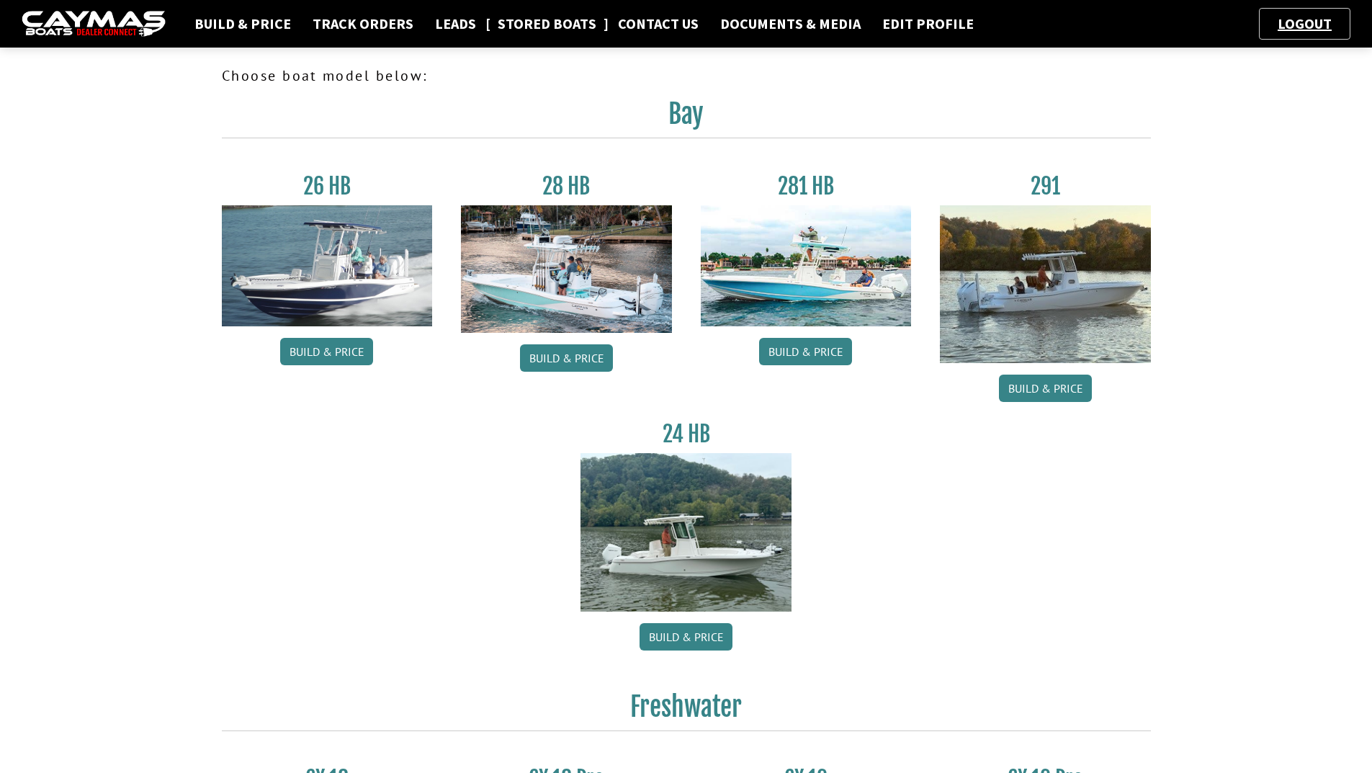
click at [546, 31] on link "Stored Boats" at bounding box center [546, 23] width 113 height 19
